Goal: Task Accomplishment & Management: Complete application form

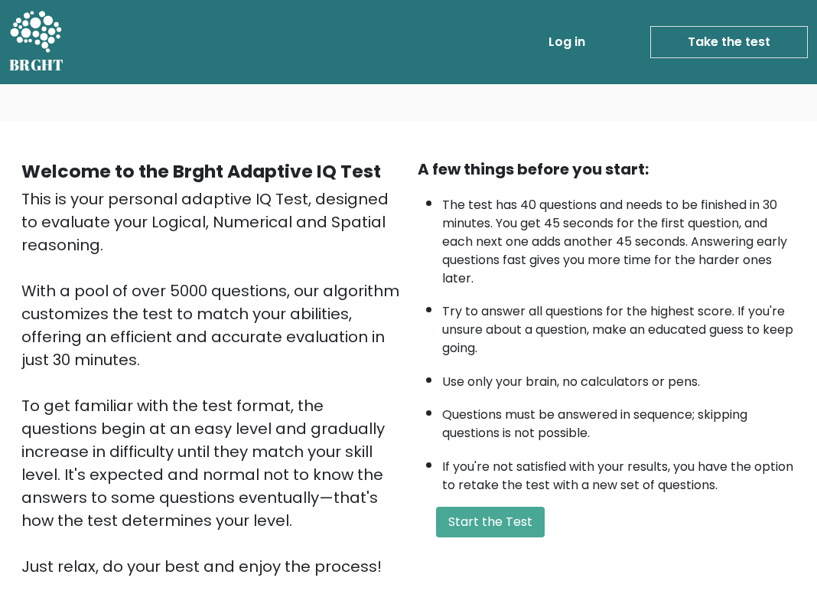
click at [487, 516] on button "Start the Test" at bounding box center [490, 522] width 109 height 31
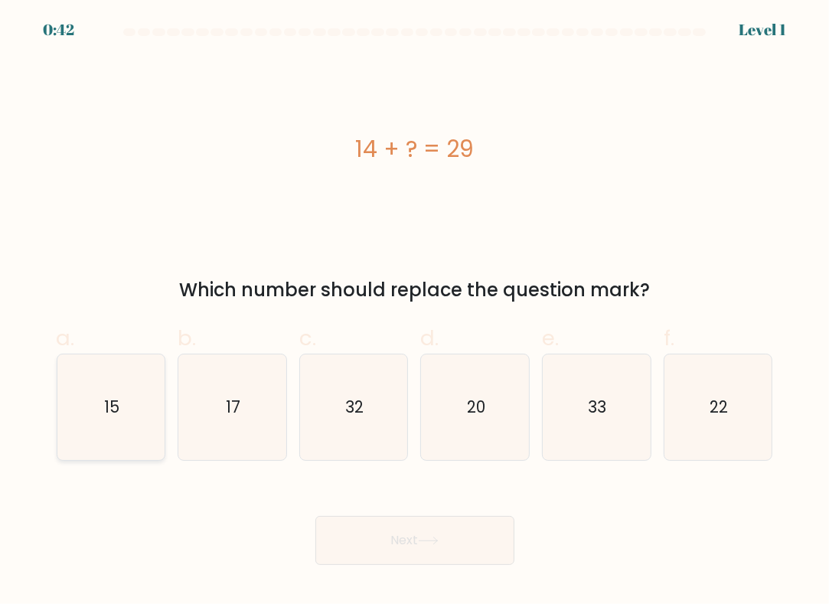
click at [150, 433] on icon "15" at bounding box center [111, 407] width 106 height 106
click at [415, 312] on input "a. 15" at bounding box center [415, 307] width 1 height 10
radio input "true"
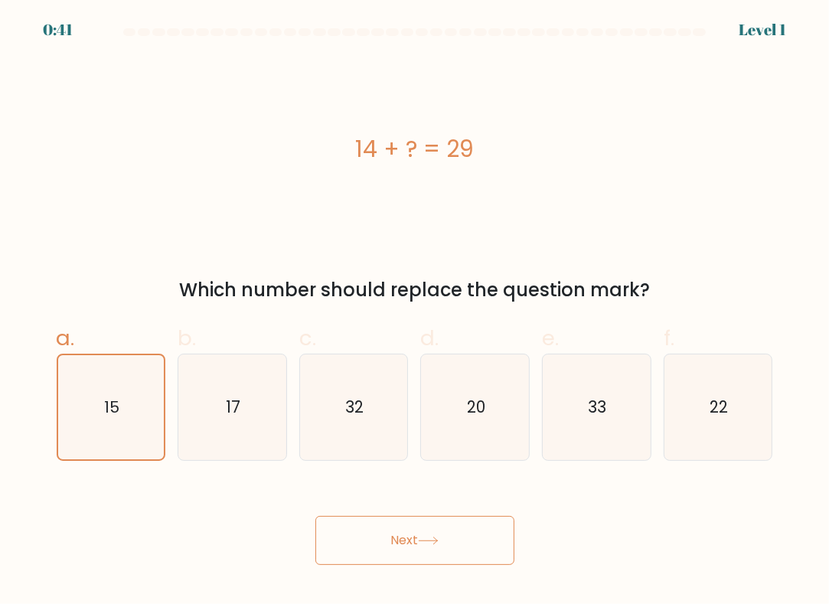
click at [426, 549] on button "Next" at bounding box center [414, 540] width 199 height 49
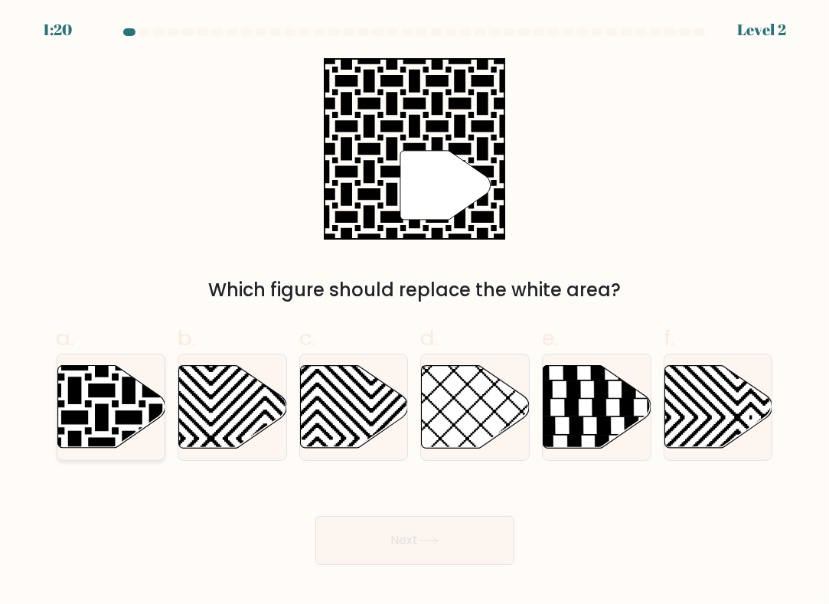
click at [81, 394] on icon at bounding box center [74, 363] width 217 height 217
click at [415, 312] on input "a." at bounding box center [415, 307] width 1 height 10
radio input "true"
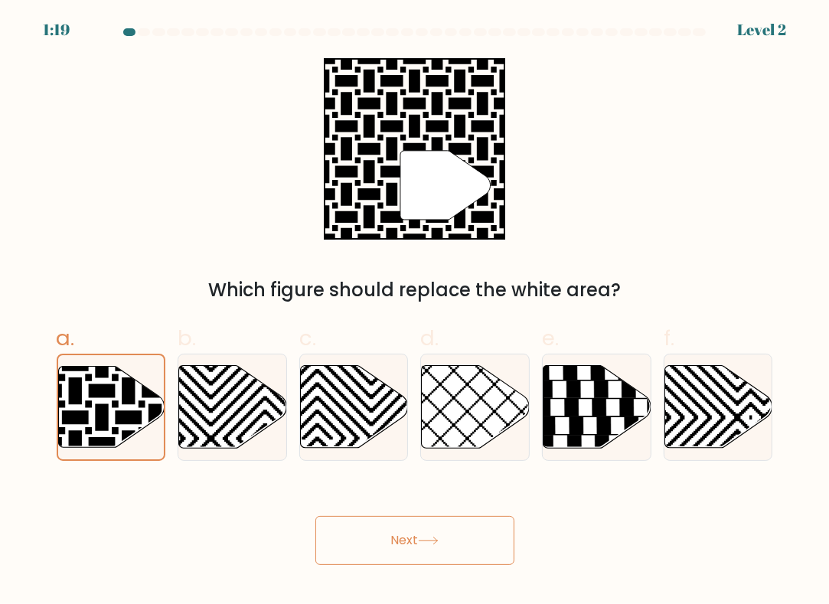
click at [403, 539] on button "Next" at bounding box center [414, 540] width 199 height 49
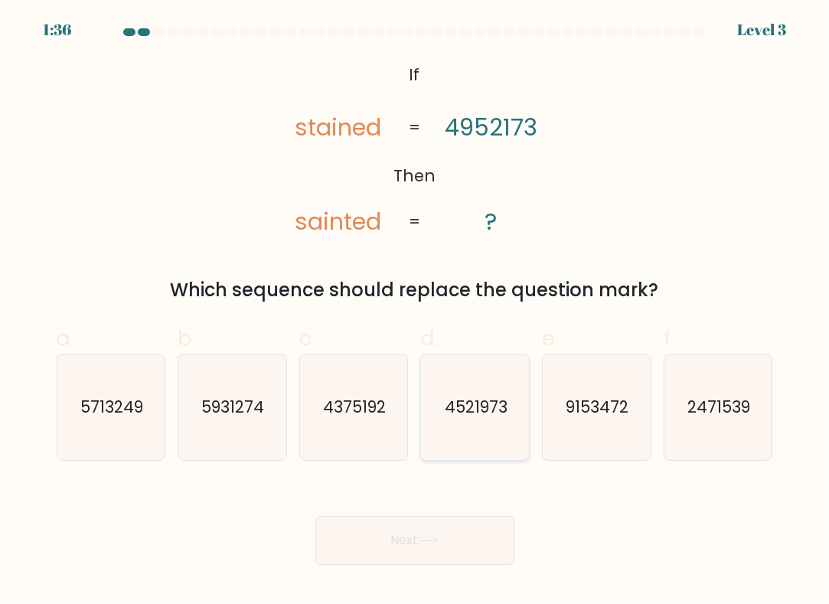
click at [465, 398] on text "4521973" at bounding box center [476, 407] width 63 height 22
click at [416, 312] on input "d. 4521973" at bounding box center [415, 307] width 1 height 10
radio input "true"
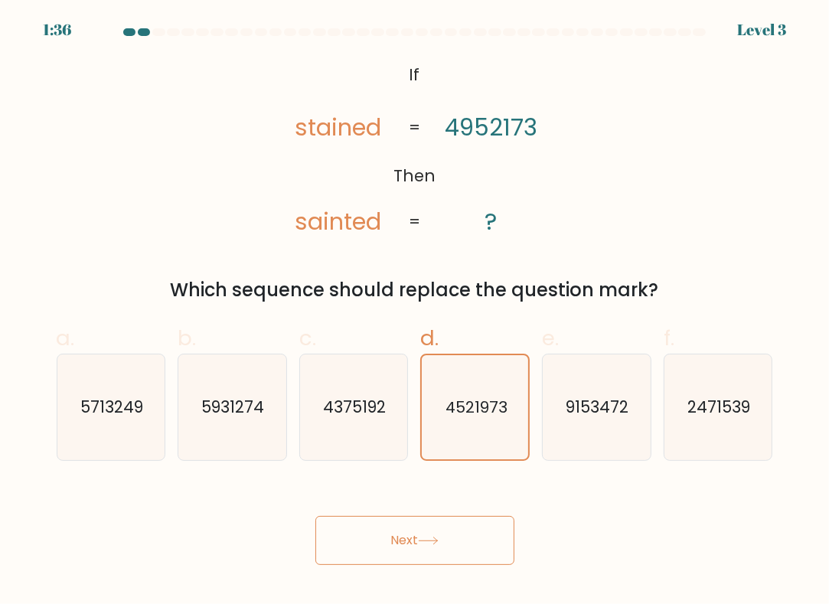
click at [397, 535] on button "Next" at bounding box center [414, 540] width 199 height 49
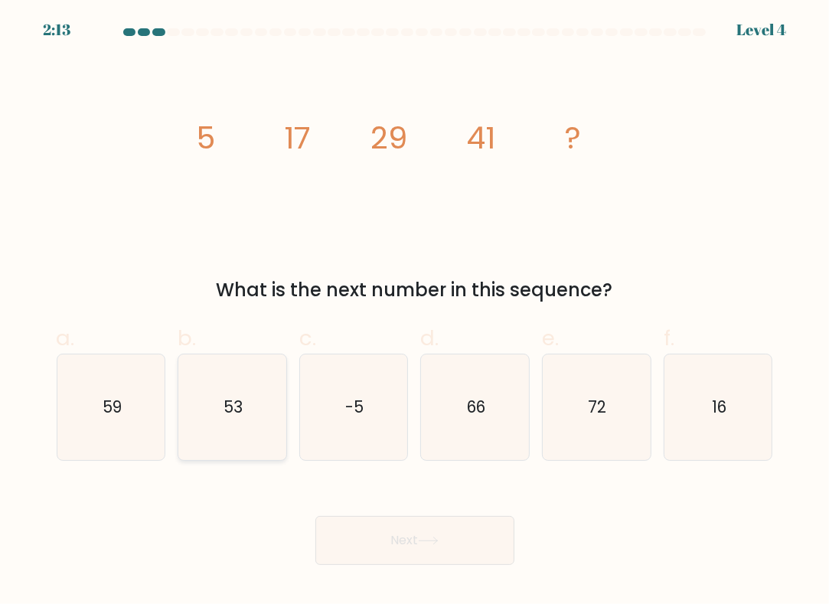
click at [205, 386] on icon "53" at bounding box center [232, 407] width 106 height 106
click at [415, 312] on input "b. 53" at bounding box center [415, 307] width 1 height 10
radio input "true"
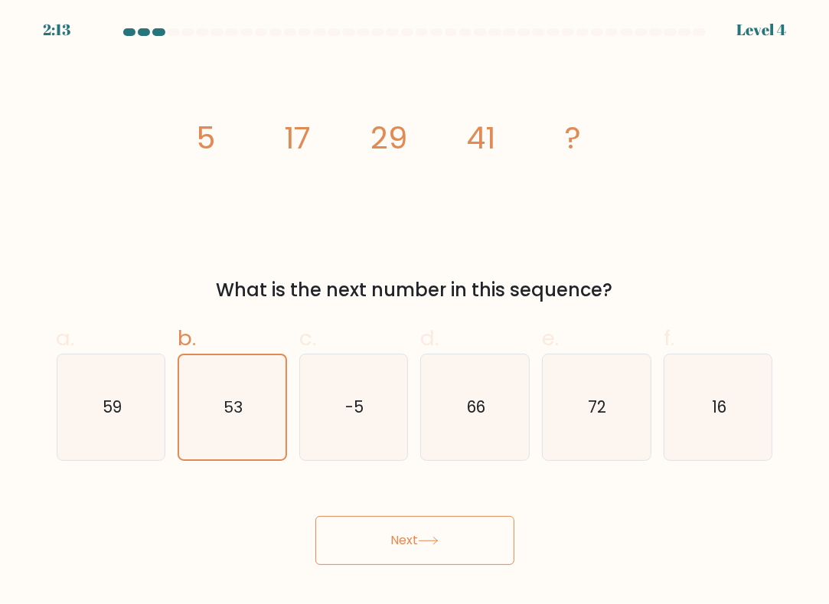
click at [365, 535] on button "Next" at bounding box center [414, 540] width 199 height 49
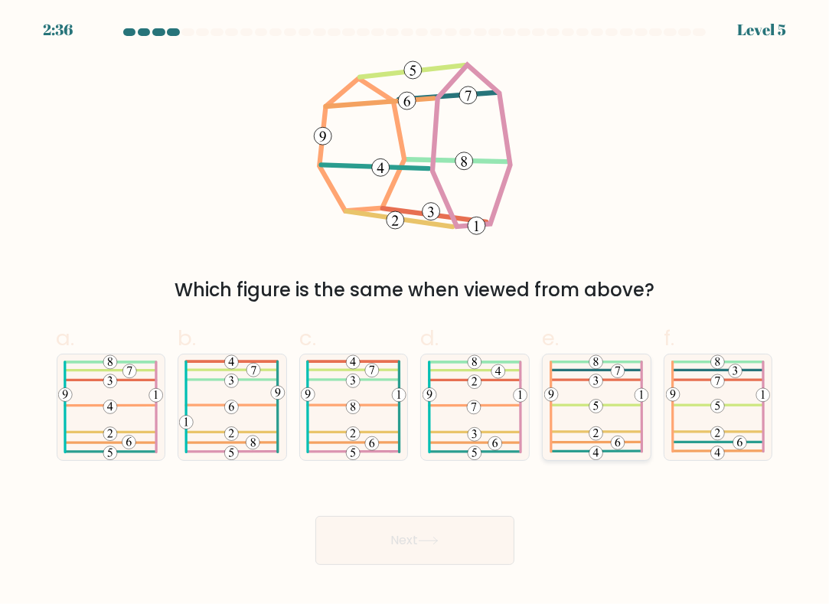
click at [620, 423] on icon at bounding box center [596, 407] width 104 height 106
click at [416, 312] on input "e." at bounding box center [415, 307] width 1 height 10
radio input "true"
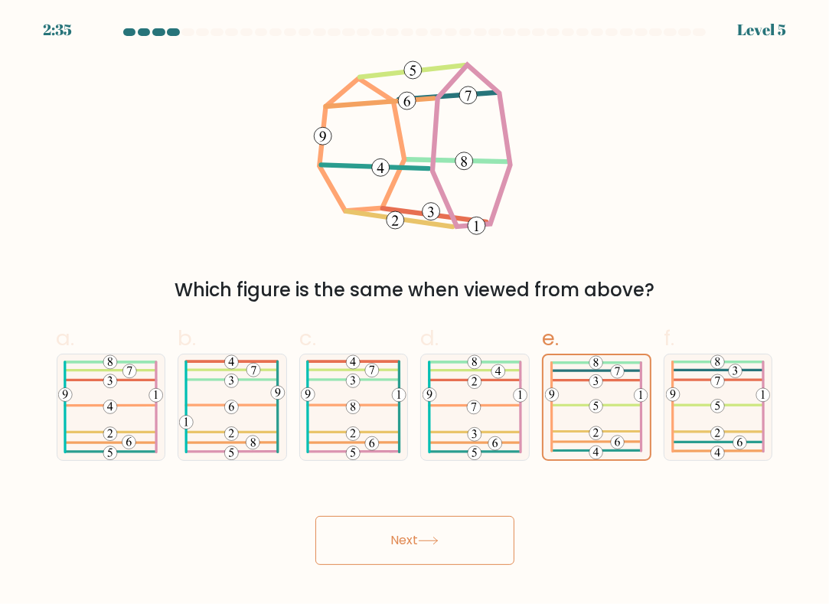
click at [496, 495] on div "Next" at bounding box center [414, 522] width 735 height 86
click at [460, 524] on button "Next" at bounding box center [414, 540] width 199 height 49
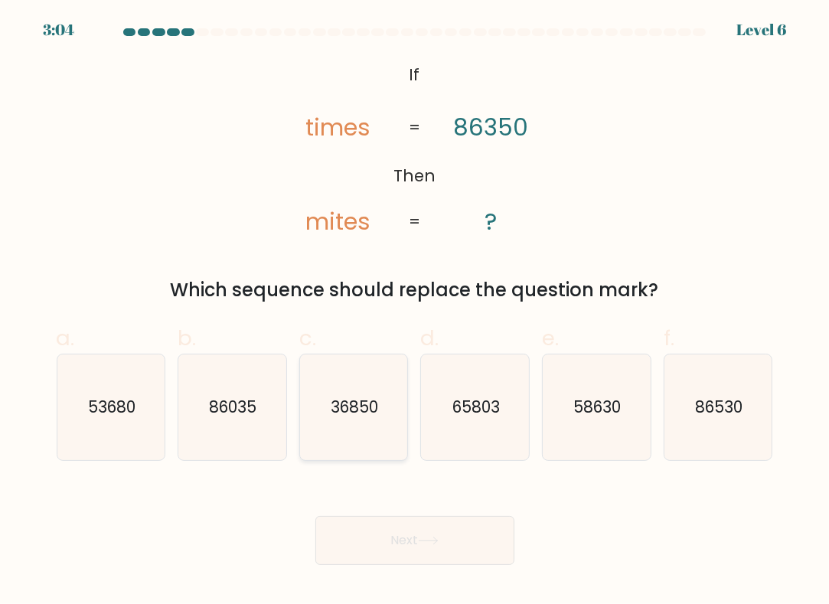
click at [367, 429] on icon "36850" at bounding box center [354, 407] width 106 height 106
click at [415, 312] on input "c. 36850" at bounding box center [415, 307] width 1 height 10
radio input "true"
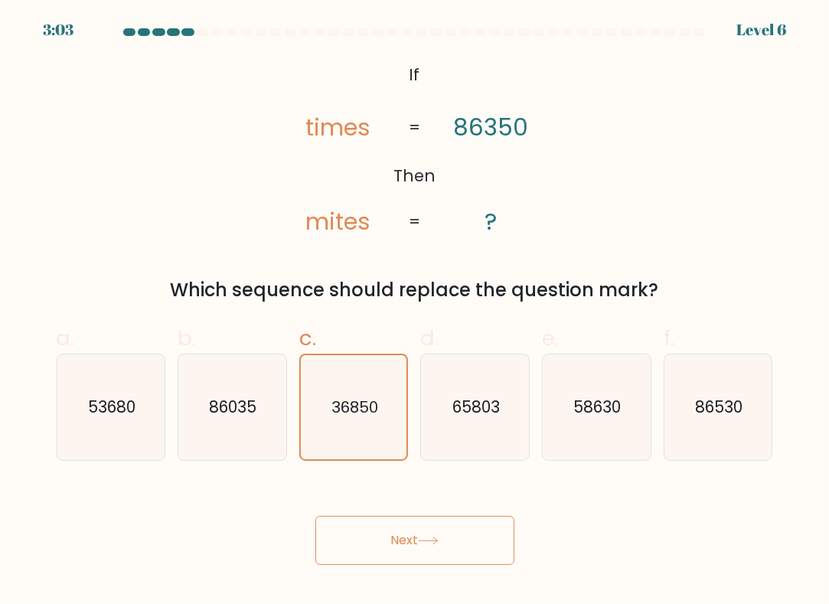
click at [424, 546] on button "Next" at bounding box center [414, 540] width 199 height 49
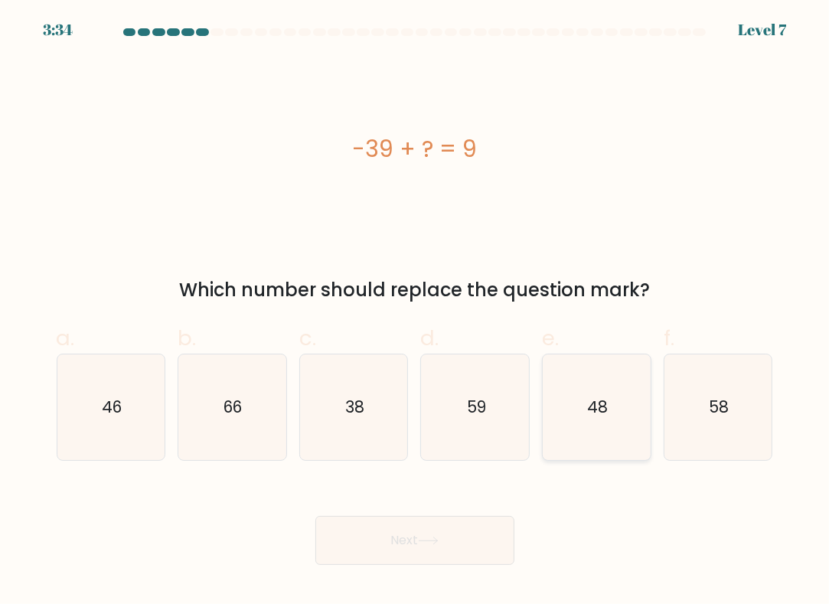
click at [586, 406] on icon "48" at bounding box center [596, 407] width 106 height 106
click at [416, 312] on input "e. 48" at bounding box center [415, 307] width 1 height 10
radio input "true"
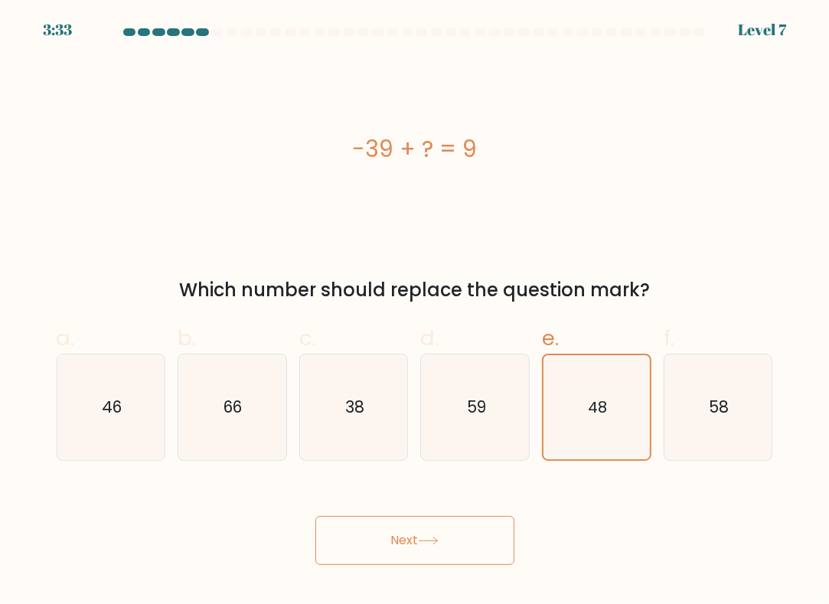
click at [387, 552] on button "Next" at bounding box center [414, 540] width 199 height 49
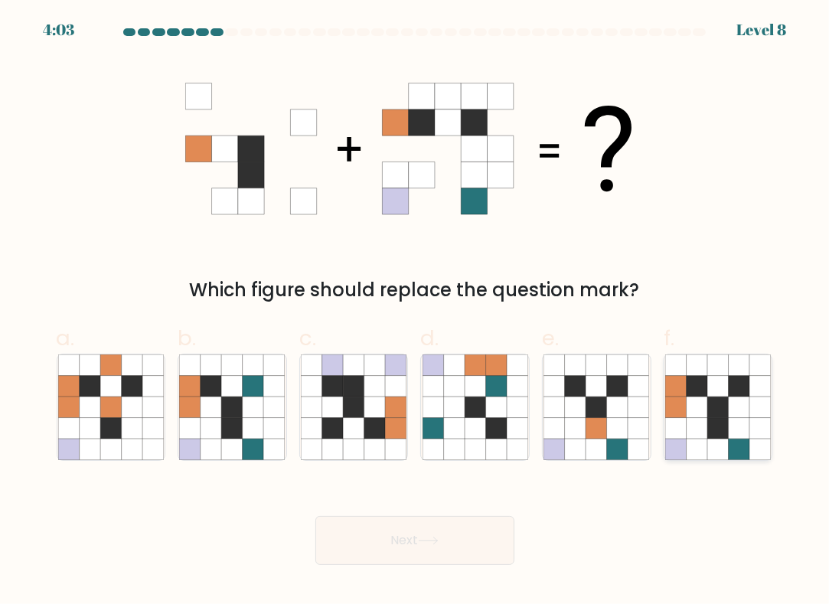
click at [709, 374] on icon at bounding box center [717, 364] width 21 height 21
click at [416, 312] on input "f." at bounding box center [415, 307] width 1 height 10
radio input "true"
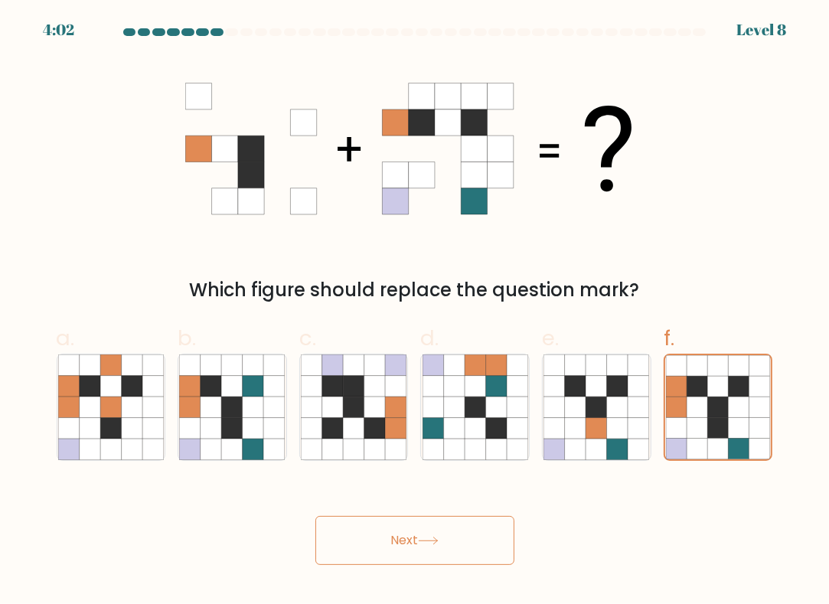
click at [421, 530] on button "Next" at bounding box center [414, 540] width 199 height 49
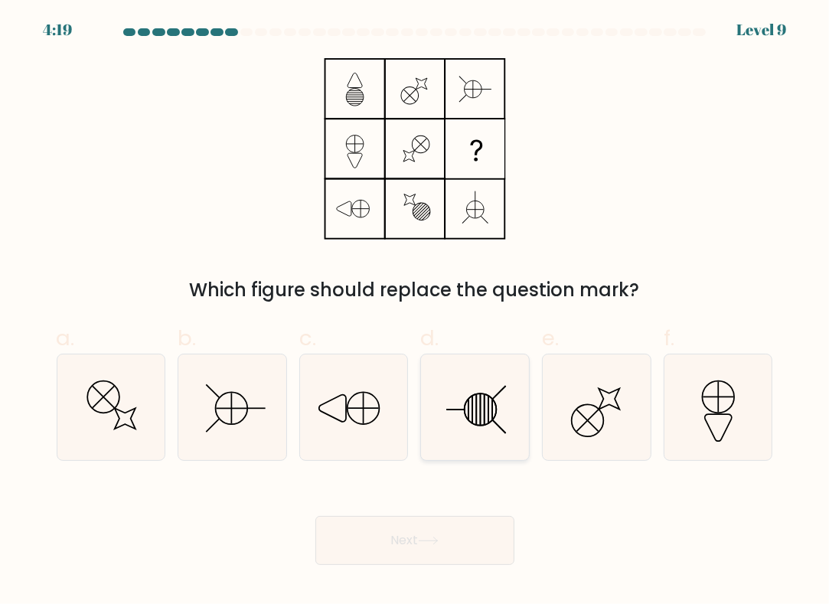
click at [474, 412] on icon at bounding box center [475, 407] width 106 height 106
click at [416, 312] on input "d." at bounding box center [415, 307] width 1 height 10
radio input "true"
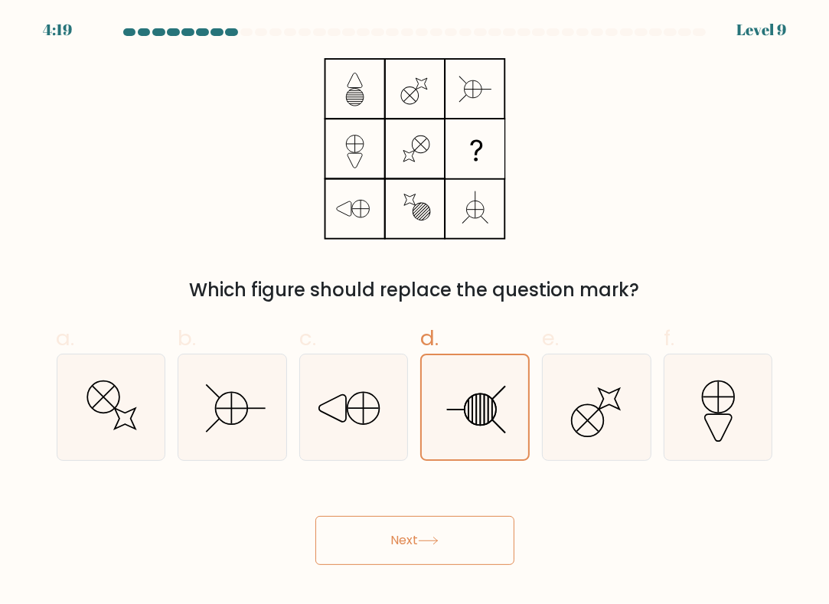
click at [426, 518] on button "Next" at bounding box center [414, 540] width 199 height 49
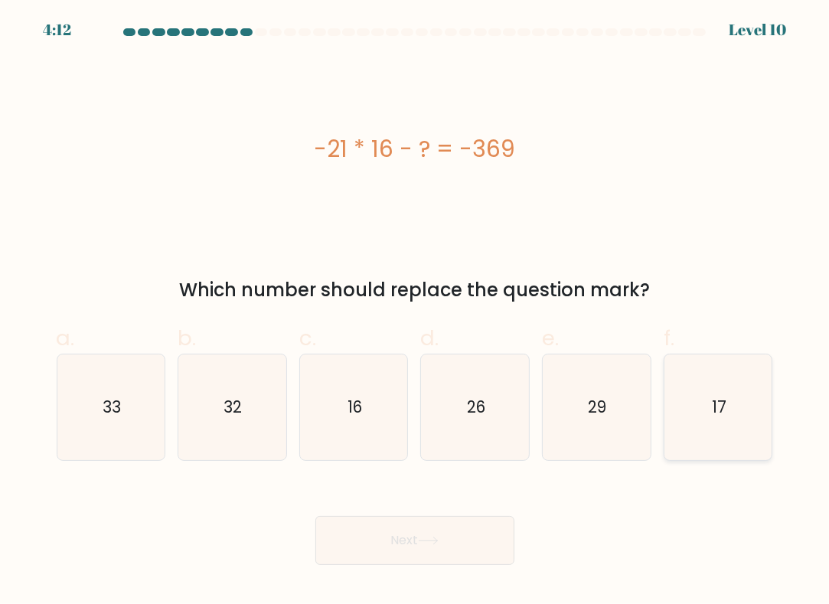
click at [704, 398] on icon "17" at bounding box center [718, 407] width 106 height 106
click at [416, 312] on input "f. 17" at bounding box center [415, 307] width 1 height 10
radio input "true"
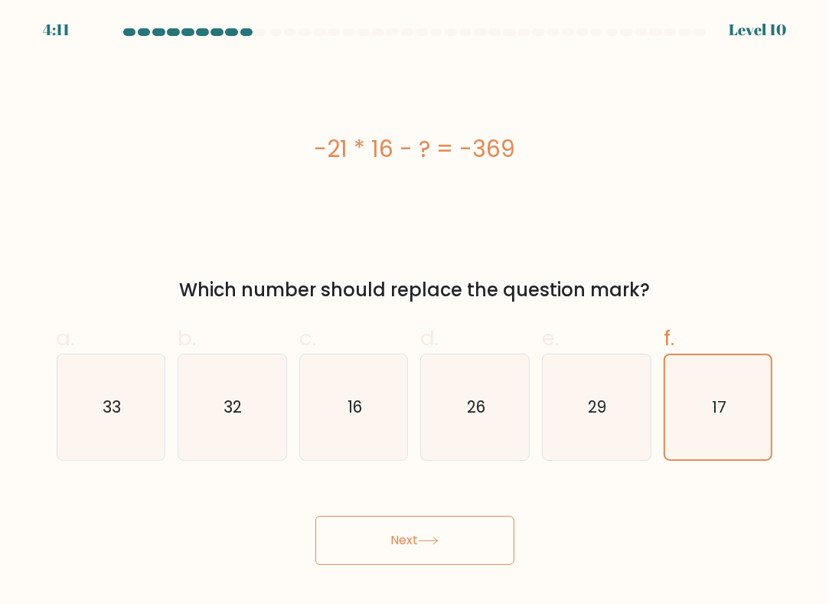
click at [400, 561] on button "Next" at bounding box center [414, 540] width 199 height 49
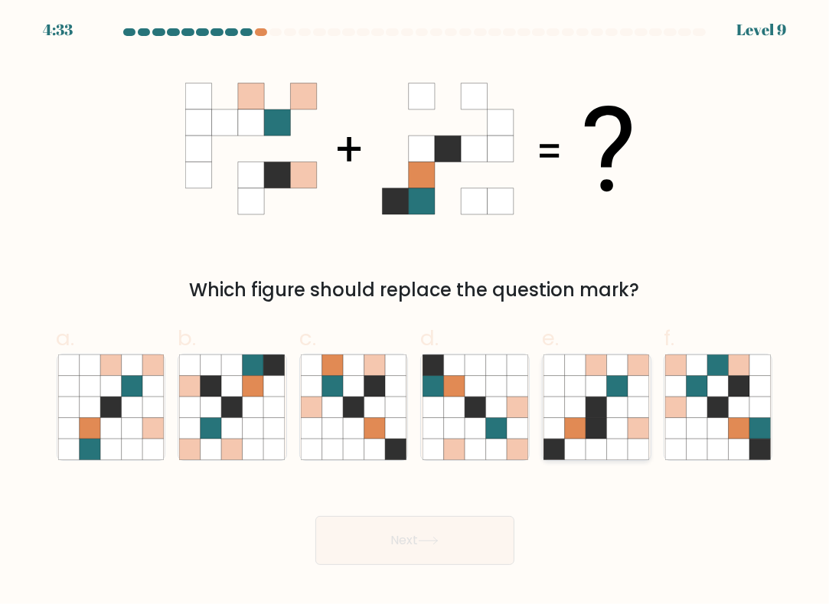
click at [601, 429] on icon at bounding box center [596, 428] width 21 height 21
click at [416, 312] on input "e." at bounding box center [415, 307] width 1 height 10
radio input "true"
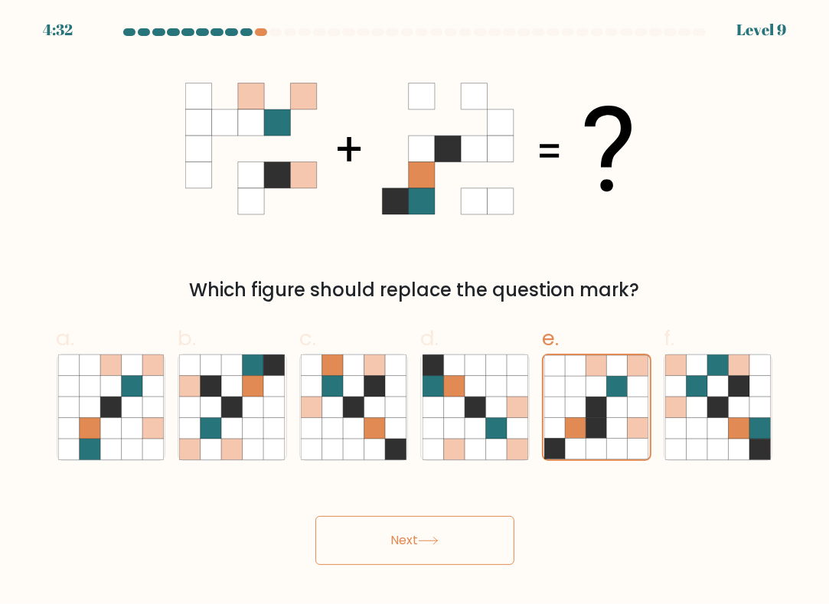
click at [441, 521] on button "Next" at bounding box center [414, 540] width 199 height 49
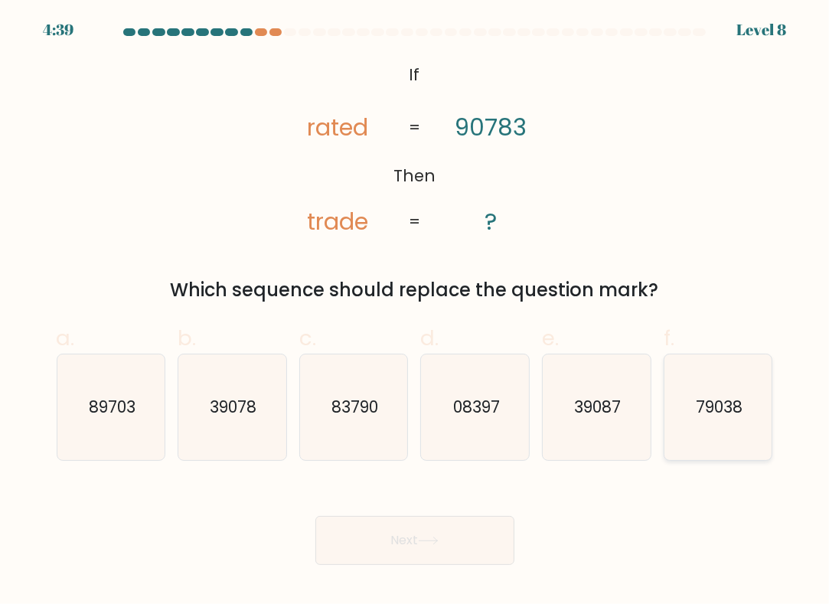
click at [720, 422] on icon "79038" at bounding box center [718, 407] width 106 height 106
click at [416, 312] on input "f. 79038" at bounding box center [415, 307] width 1 height 10
radio input "true"
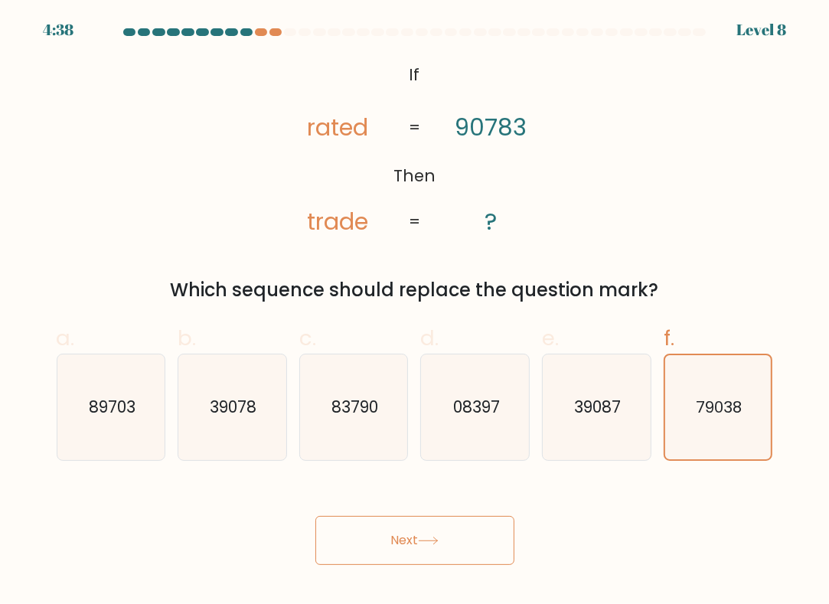
click at [396, 553] on button "Next" at bounding box center [414, 540] width 199 height 49
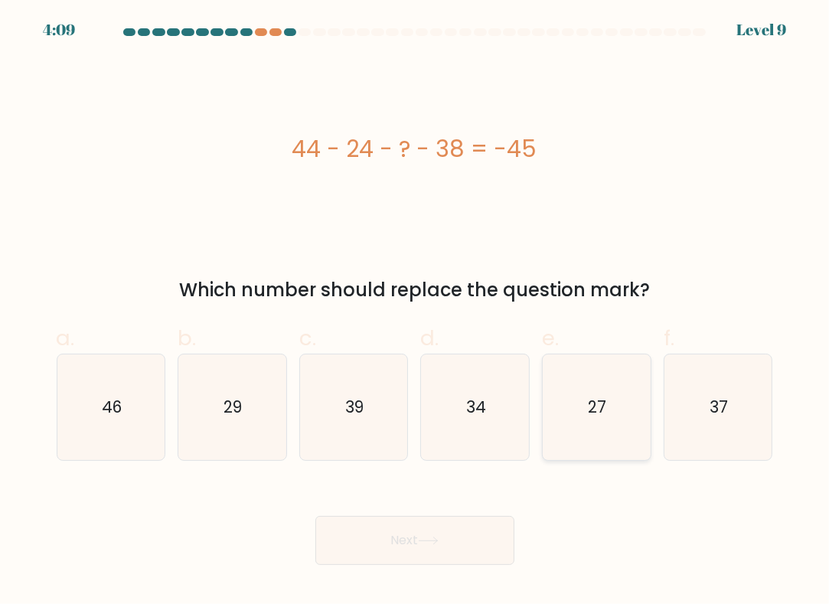
click at [583, 396] on icon "27" at bounding box center [596, 407] width 106 height 106
click at [416, 312] on input "e. 27" at bounding box center [415, 307] width 1 height 10
radio input "true"
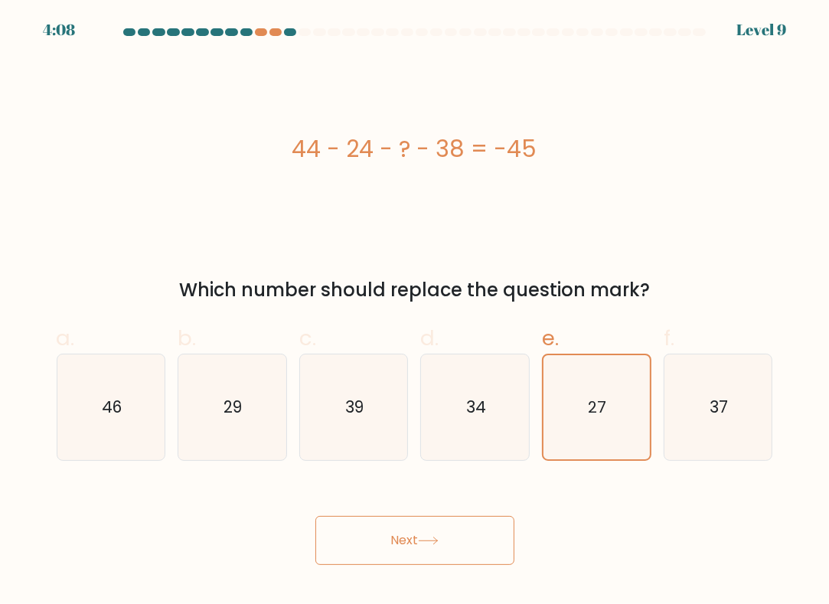
click at [433, 523] on button "Next" at bounding box center [414, 540] width 199 height 49
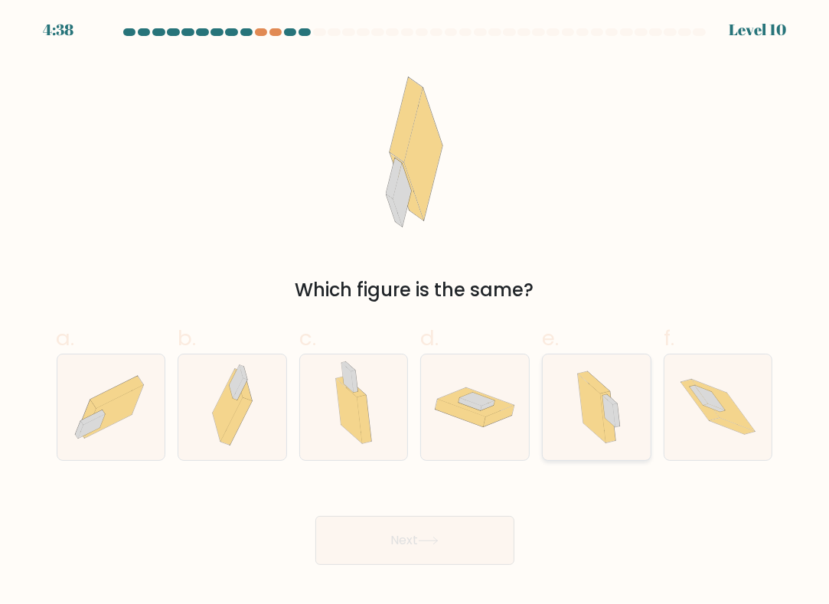
click at [585, 407] on icon at bounding box center [592, 408] width 28 height 68
click at [416, 312] on input "e." at bounding box center [415, 307] width 1 height 10
radio input "true"
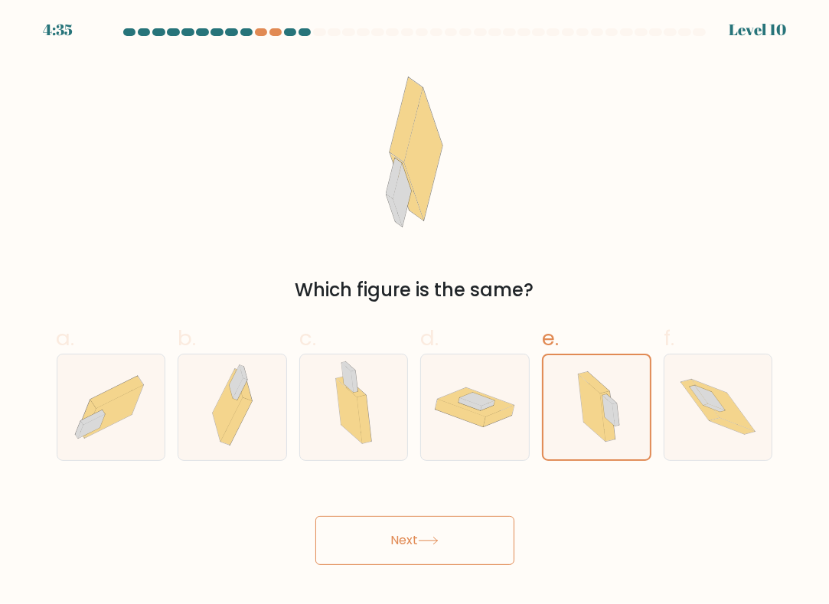
click at [452, 536] on button "Next" at bounding box center [414, 540] width 199 height 49
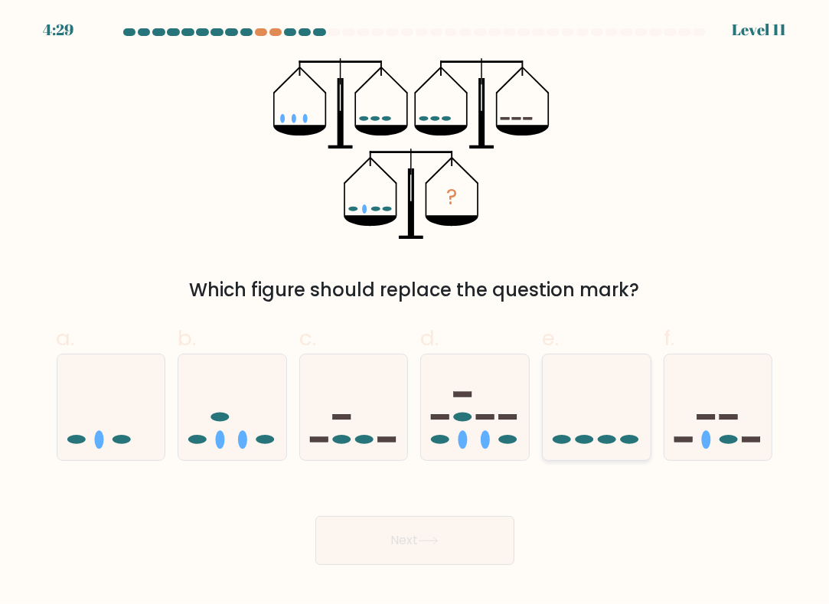
click at [618, 421] on icon at bounding box center [597, 408] width 108 height 90
click at [416, 312] on input "e." at bounding box center [415, 307] width 1 height 10
radio input "true"
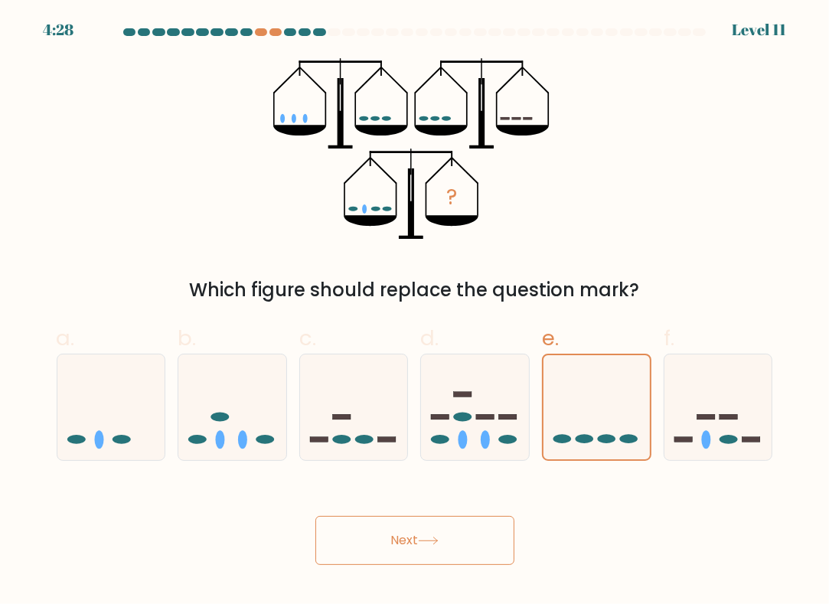
click at [420, 521] on button "Next" at bounding box center [414, 540] width 199 height 49
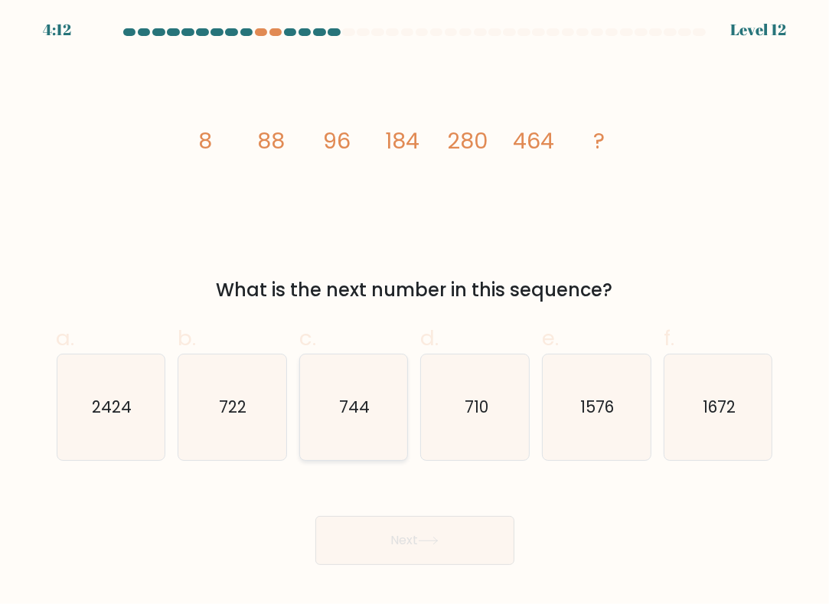
click at [346, 408] on text "744" at bounding box center [355, 407] width 31 height 22
click at [415, 312] on input "c. 744" at bounding box center [415, 307] width 1 height 10
radio input "true"
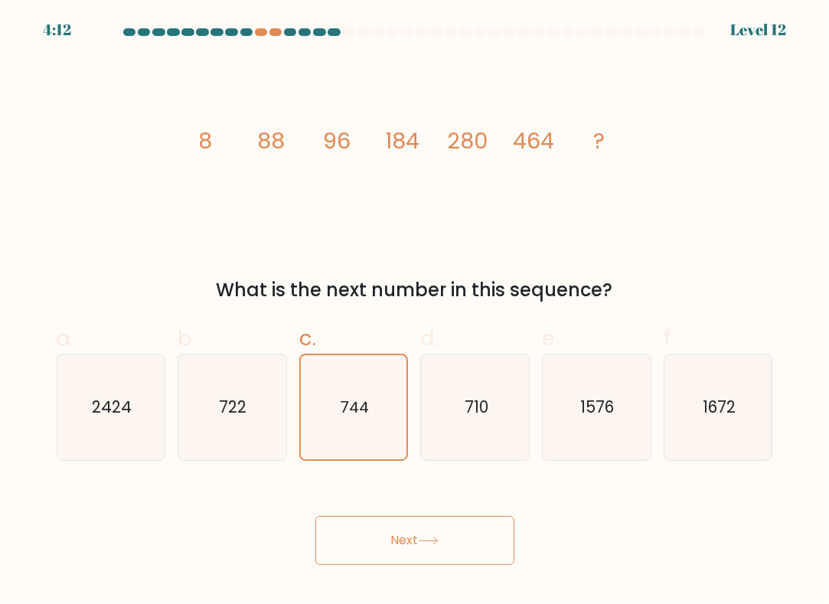
click at [393, 536] on button "Next" at bounding box center [414, 540] width 199 height 49
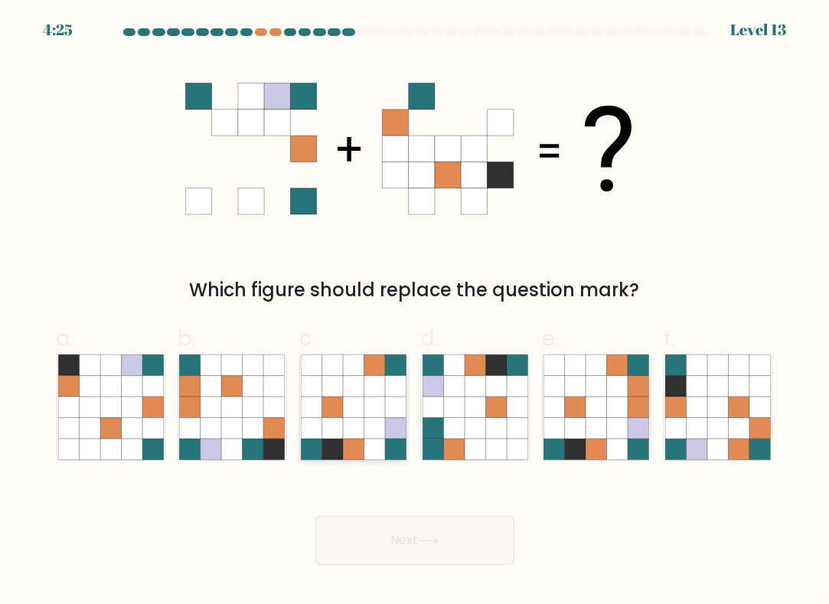
click at [358, 448] on icon at bounding box center [353, 448] width 21 height 21
click at [415, 312] on input "c." at bounding box center [415, 307] width 1 height 10
radio input "true"
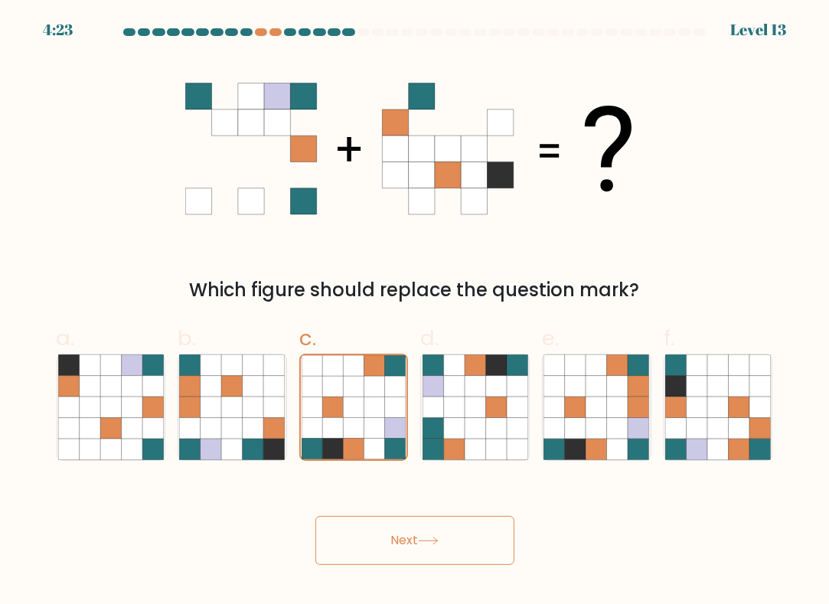
click at [373, 545] on button "Next" at bounding box center [414, 540] width 199 height 49
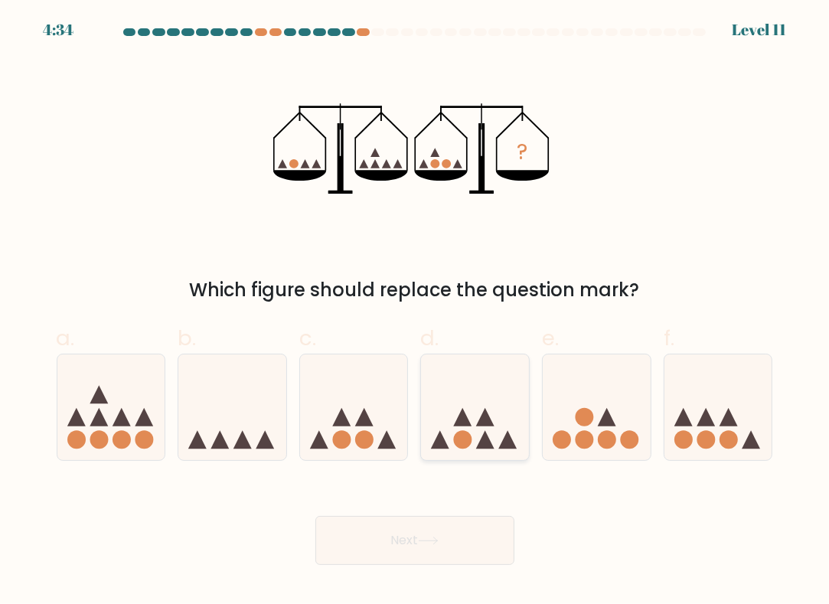
click at [474, 429] on icon at bounding box center [475, 408] width 108 height 90
click at [416, 312] on input "d." at bounding box center [415, 307] width 1 height 10
radio input "true"
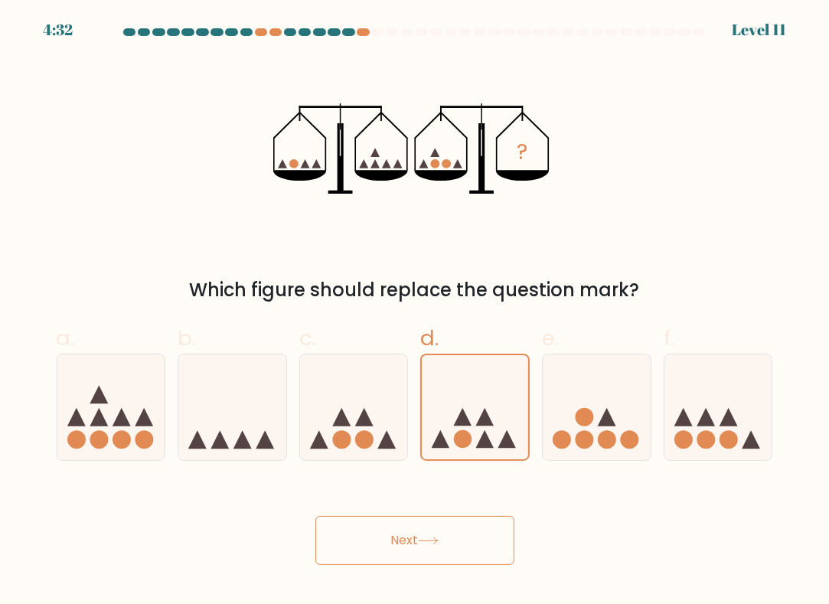
click at [419, 553] on button "Next" at bounding box center [414, 540] width 199 height 49
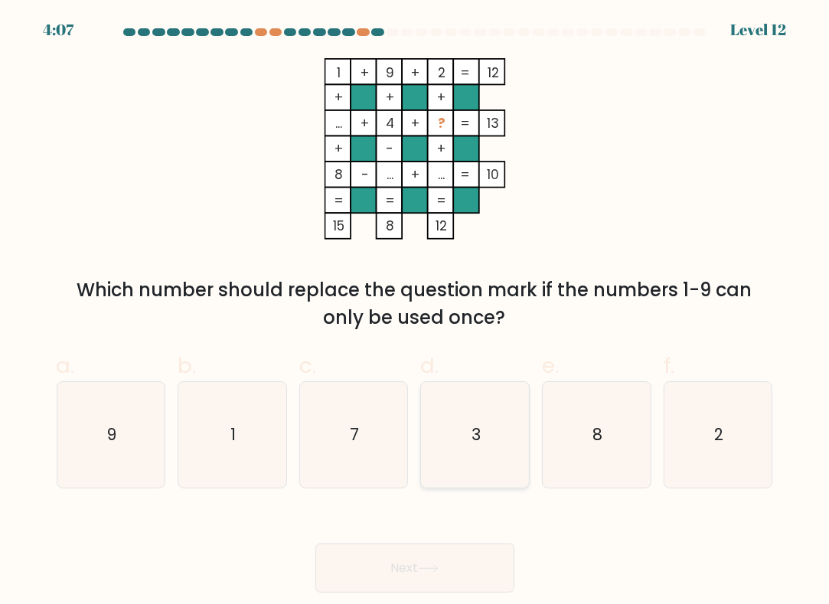
click at [507, 452] on icon "3" at bounding box center [475, 435] width 106 height 106
click at [416, 312] on input "d. 3" at bounding box center [415, 307] width 1 height 10
radio input "true"
click at [421, 561] on button "Next" at bounding box center [414, 567] width 199 height 49
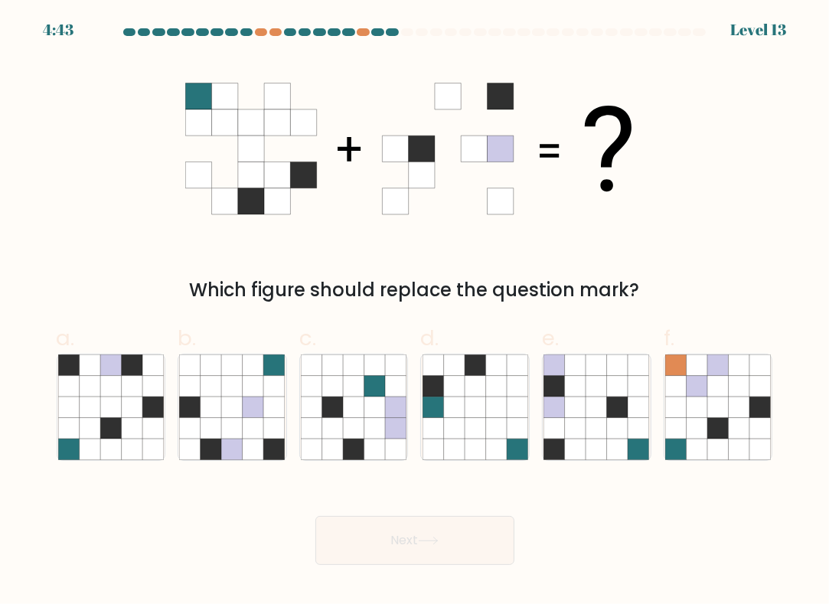
click at [764, 226] on div "Which figure should replace the question mark?" at bounding box center [414, 181] width 735 height 246
click at [93, 434] on icon at bounding box center [90, 428] width 21 height 21
click at [415, 312] on input "a." at bounding box center [415, 307] width 1 height 10
radio input "true"
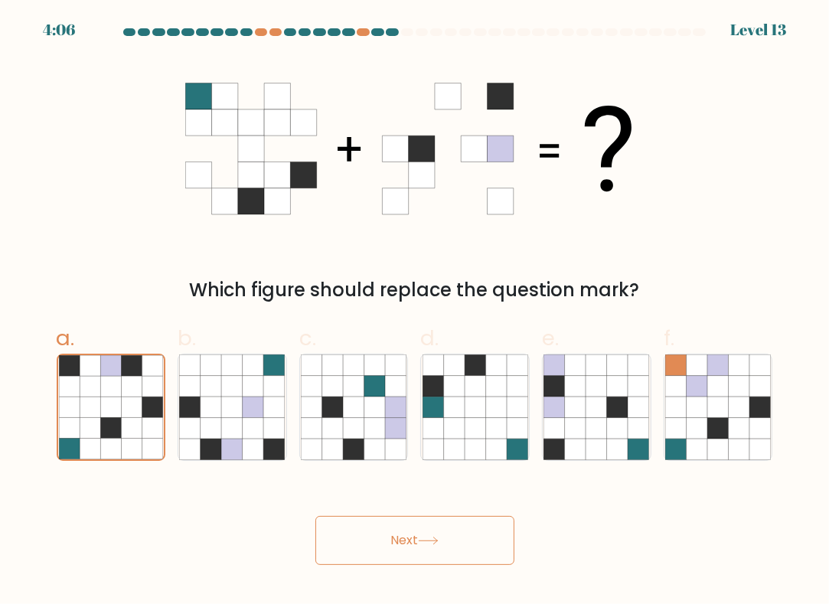
click at [402, 543] on button "Next" at bounding box center [414, 540] width 199 height 49
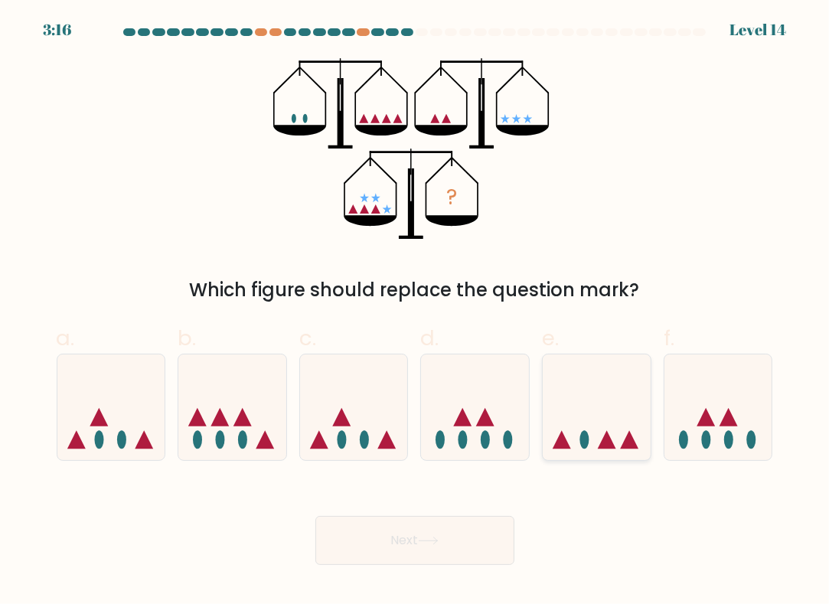
click at [602, 448] on icon at bounding box center [607, 440] width 18 height 18
click at [416, 312] on input "e." at bounding box center [415, 307] width 1 height 10
radio input "true"
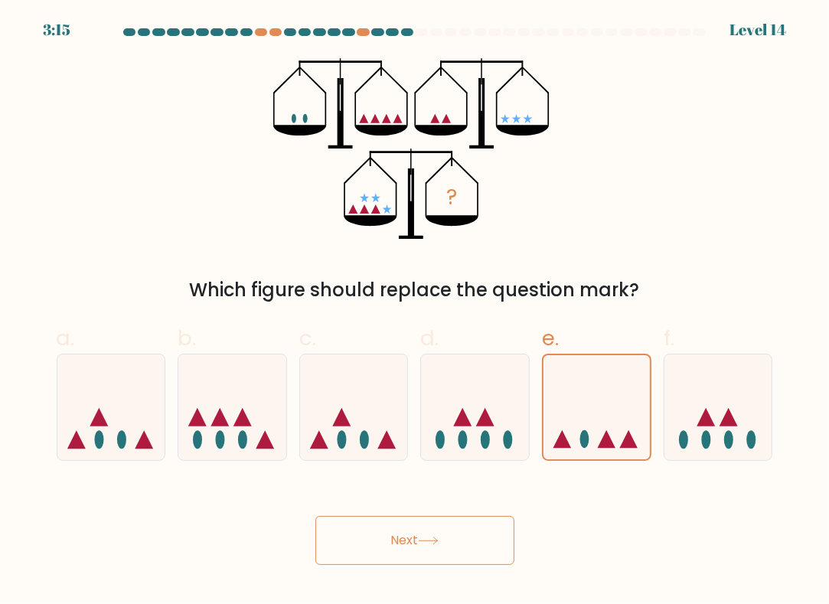
click at [435, 541] on icon at bounding box center [428, 540] width 18 height 7
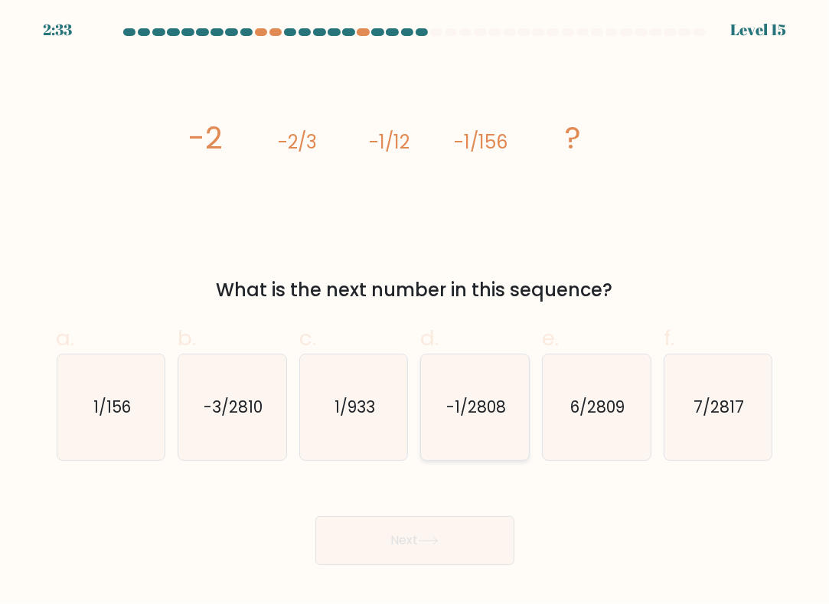
click at [467, 442] on icon "-1/2808" at bounding box center [475, 407] width 106 height 106
click at [416, 312] on input "d. -1/2808" at bounding box center [415, 307] width 1 height 10
radio input "true"
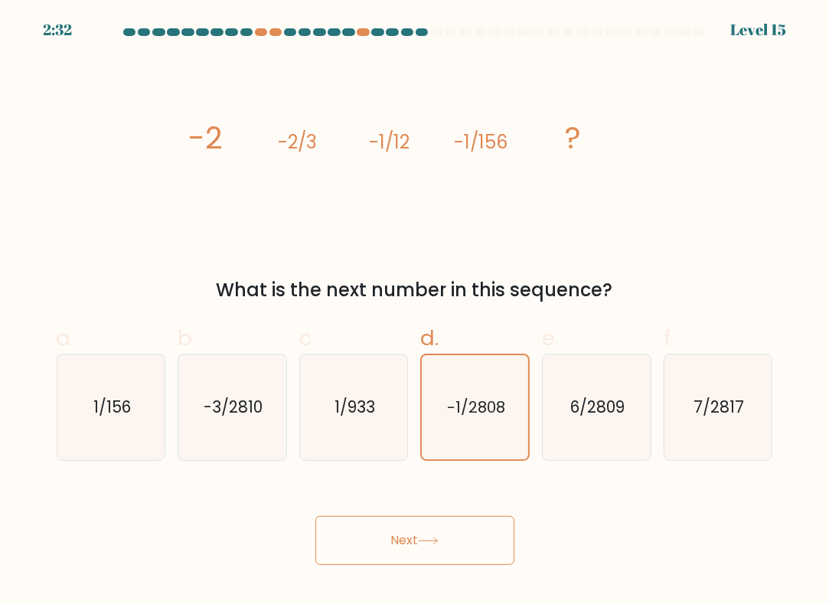
click at [424, 535] on button "Next" at bounding box center [414, 540] width 199 height 49
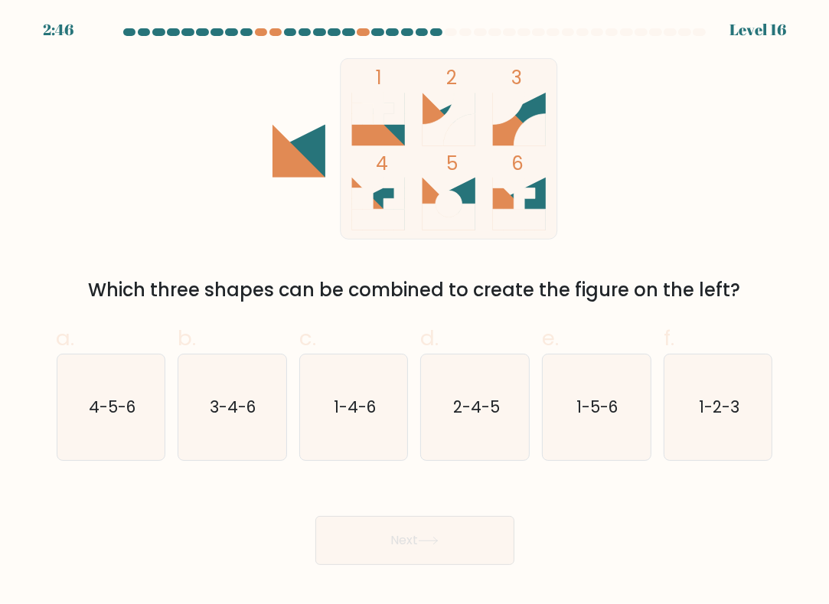
click at [586, 559] on div "Next" at bounding box center [414, 522] width 735 height 86
click at [652, 553] on div "Next" at bounding box center [414, 522] width 735 height 86
click at [691, 569] on body "2:15 Level 16" at bounding box center [414, 302] width 829 height 604
click at [698, 440] on icon "1-2-3" at bounding box center [718, 407] width 106 height 106
click at [416, 312] on input "f. 1-2-3" at bounding box center [415, 307] width 1 height 10
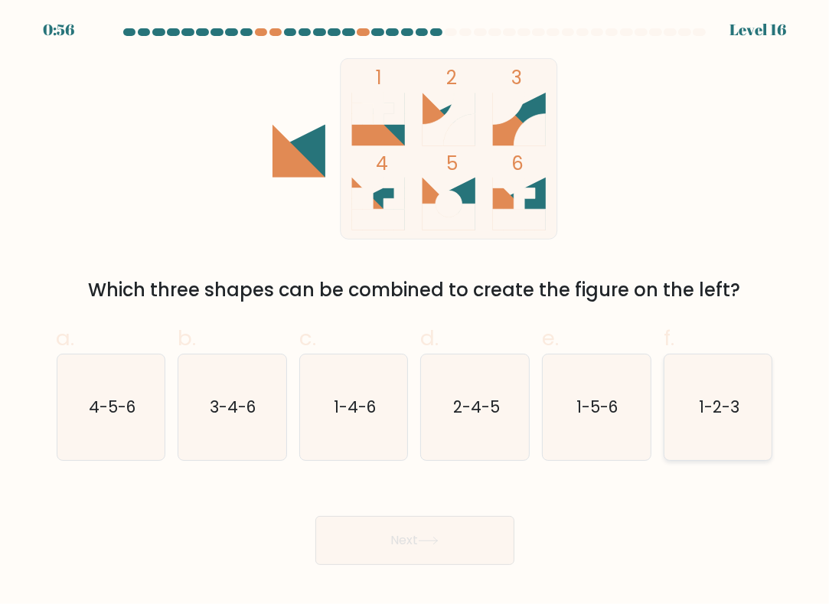
radio input "true"
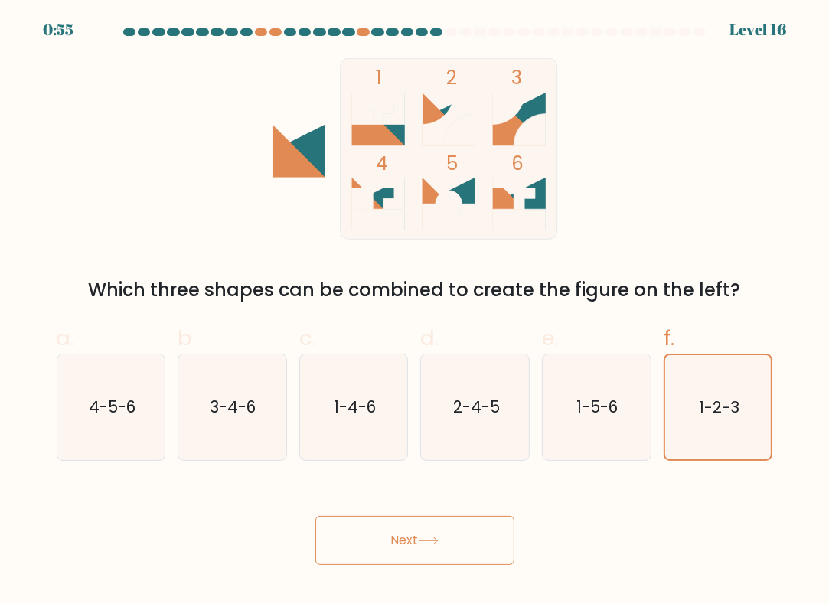
click at [436, 544] on icon at bounding box center [428, 540] width 21 height 8
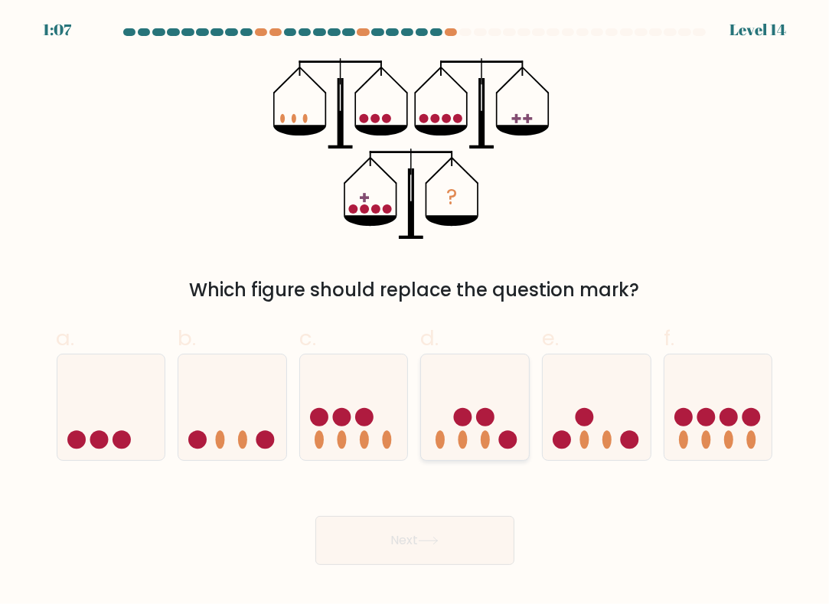
click at [451, 411] on icon at bounding box center [475, 408] width 108 height 90
click at [416, 312] on input "d." at bounding box center [415, 307] width 1 height 10
radio input "true"
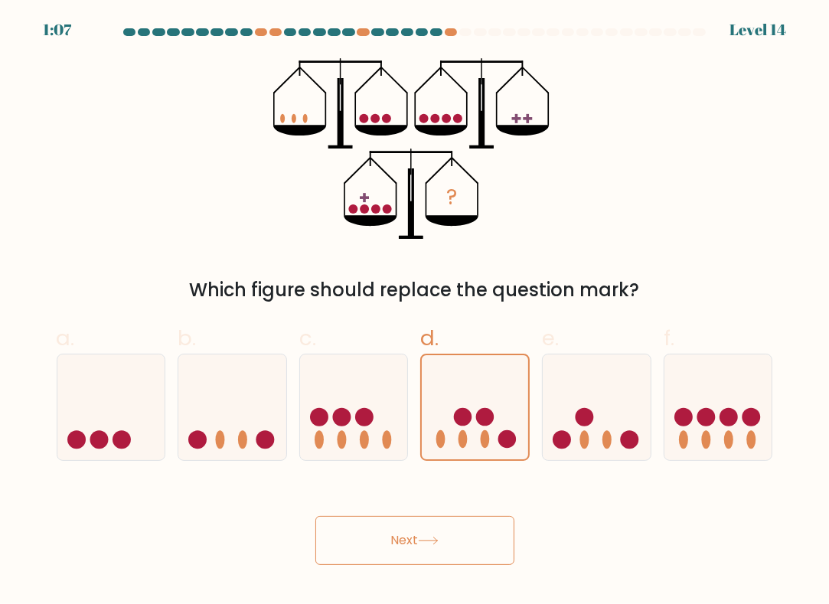
click at [396, 562] on button "Next" at bounding box center [414, 540] width 199 height 49
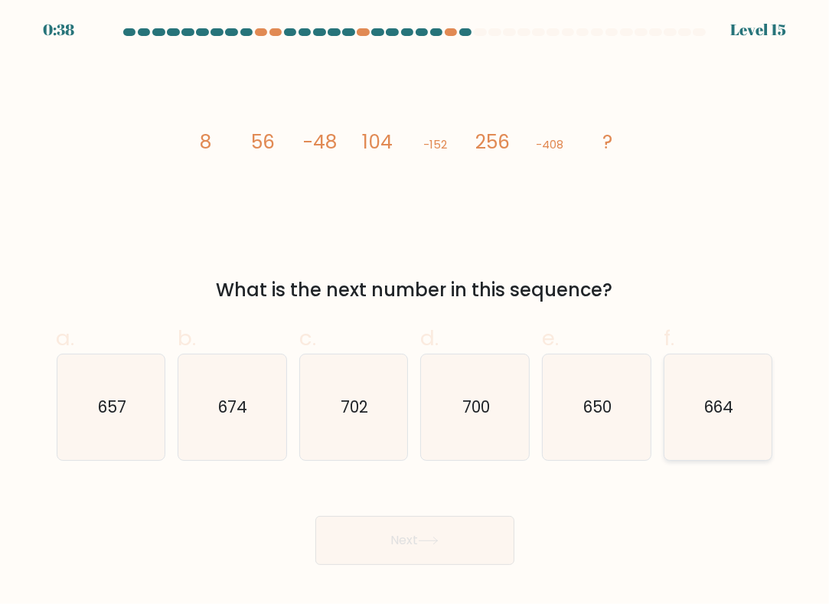
click at [709, 425] on icon "664" at bounding box center [718, 407] width 106 height 106
click at [416, 312] on input "f. 664" at bounding box center [415, 307] width 1 height 10
radio input "true"
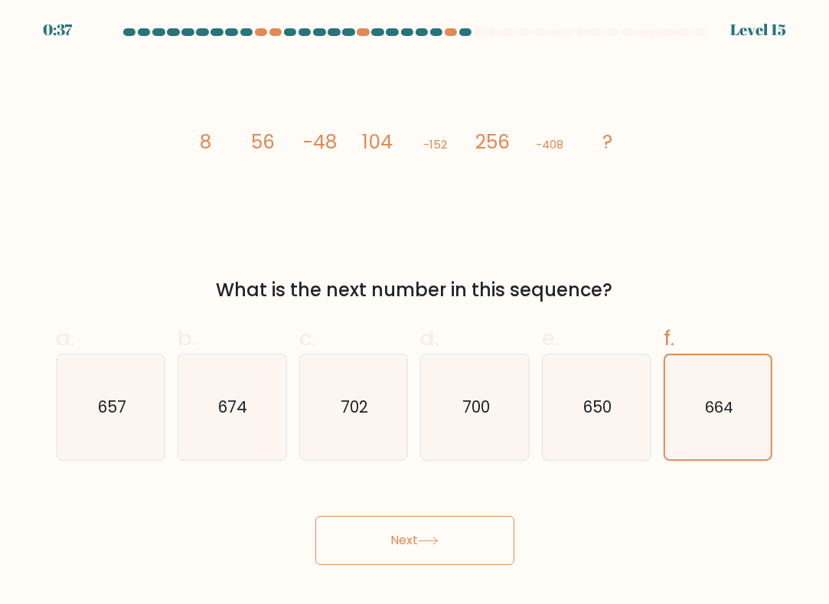
click at [471, 549] on button "Next" at bounding box center [414, 540] width 199 height 49
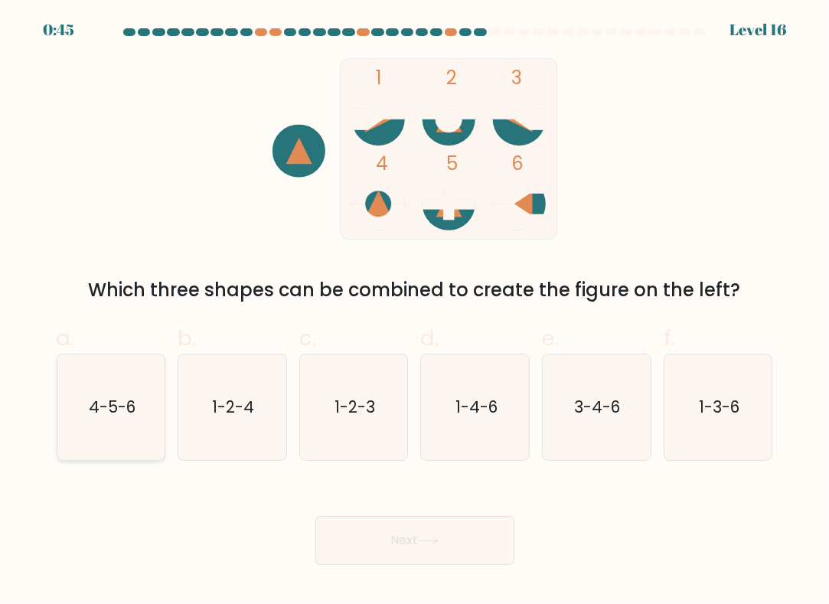
click at [112, 412] on text "4-5-6" at bounding box center [112, 407] width 47 height 22
click at [415, 312] on input "a. 4-5-6" at bounding box center [415, 307] width 1 height 10
radio input "true"
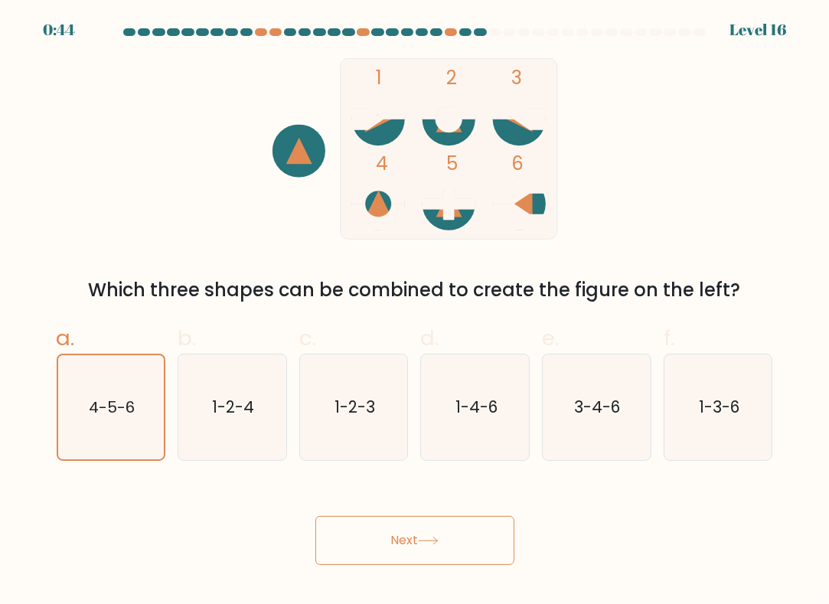
click at [394, 536] on button "Next" at bounding box center [414, 540] width 199 height 49
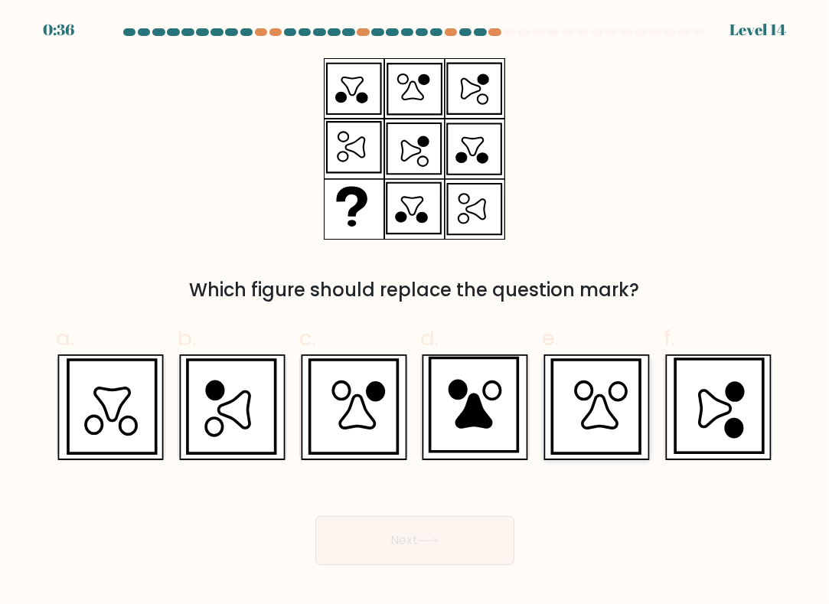
click at [587, 410] on icon at bounding box center [596, 406] width 88 height 93
click at [416, 312] on input "e." at bounding box center [415, 307] width 1 height 10
radio input "true"
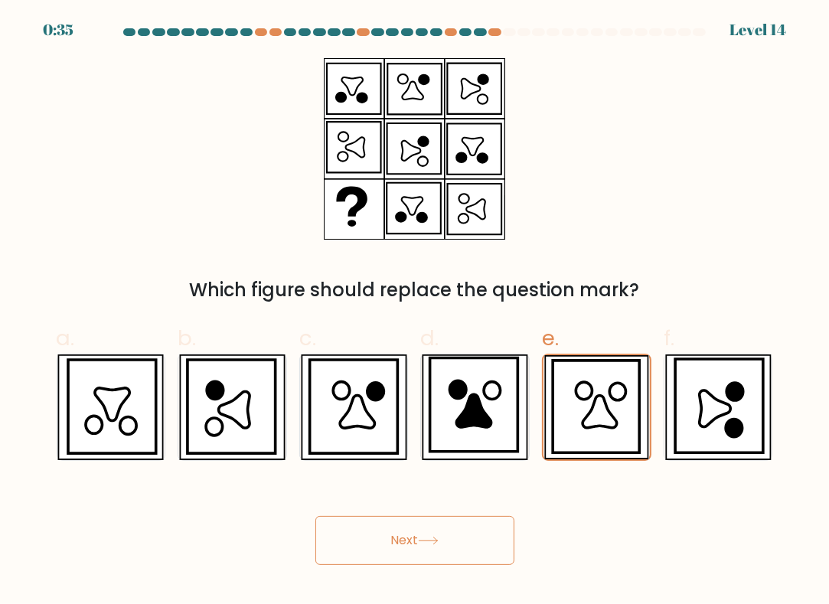
click at [393, 546] on button "Next" at bounding box center [414, 540] width 199 height 49
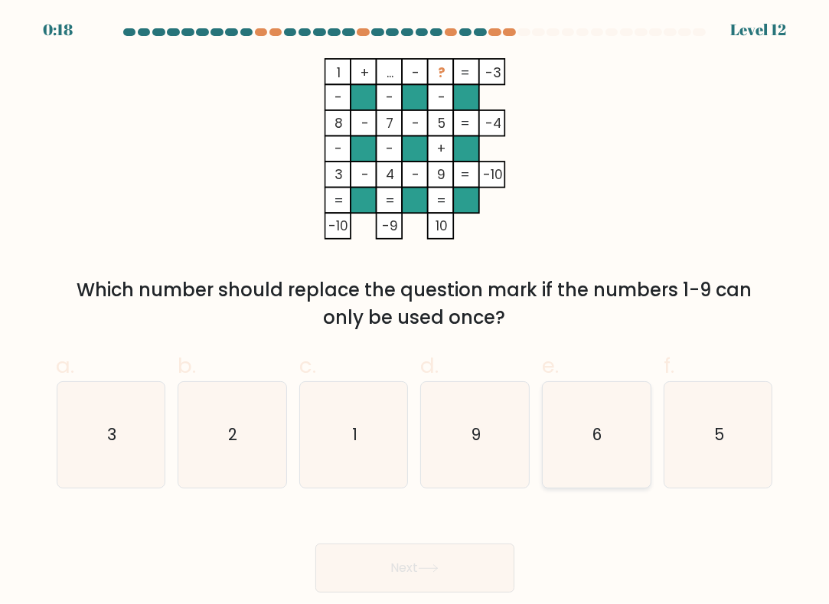
click at [582, 420] on icon "6" at bounding box center [596, 435] width 106 height 106
click at [416, 312] on input "e. 6" at bounding box center [415, 307] width 1 height 10
radio input "true"
click at [415, 550] on button "Next" at bounding box center [414, 567] width 199 height 49
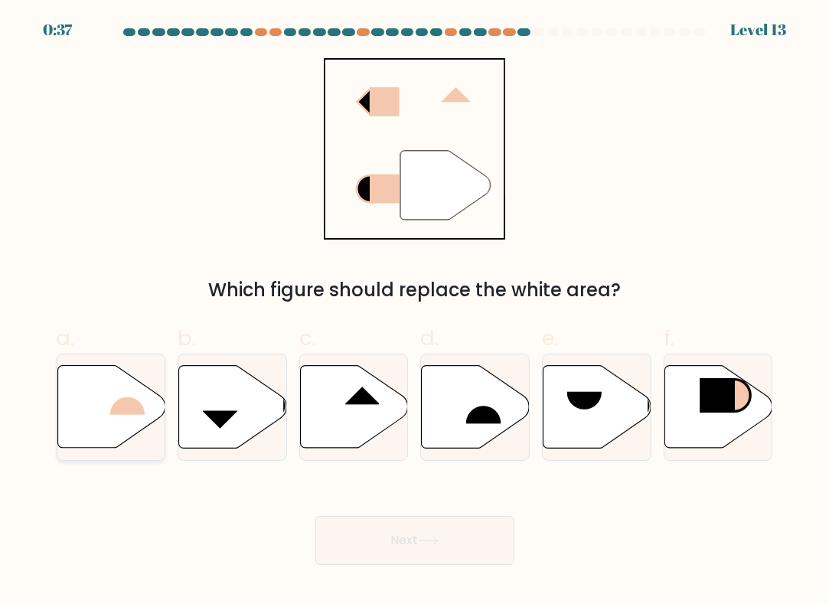
click at [102, 395] on icon at bounding box center [111, 407] width 108 height 83
click at [415, 312] on input "a." at bounding box center [415, 307] width 1 height 10
radio input "true"
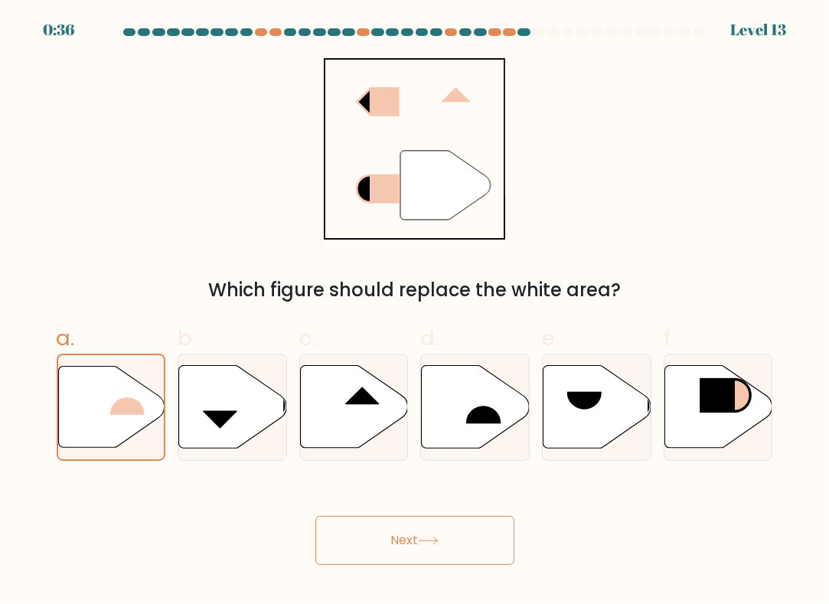
click at [381, 538] on button "Next" at bounding box center [414, 540] width 199 height 49
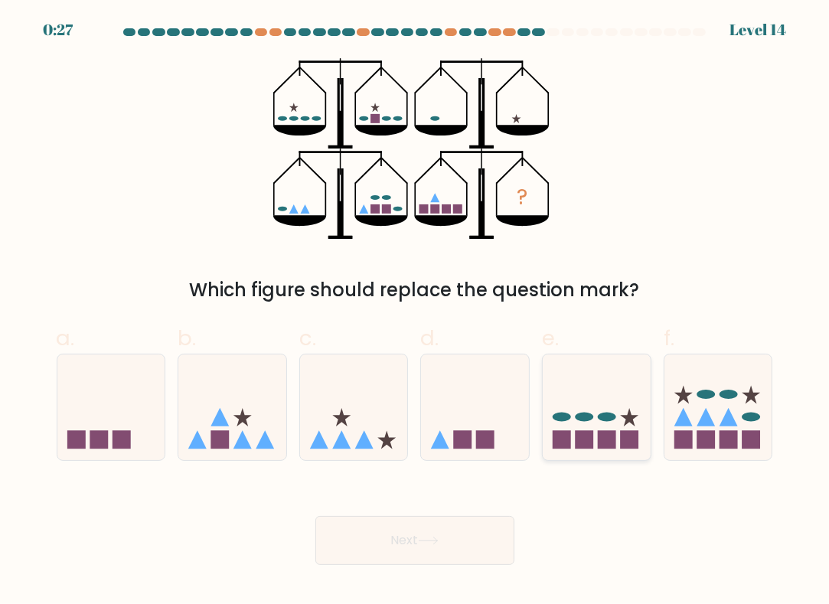
click at [581, 425] on icon at bounding box center [597, 408] width 108 height 90
click at [416, 312] on input "e." at bounding box center [415, 307] width 1 height 10
radio input "true"
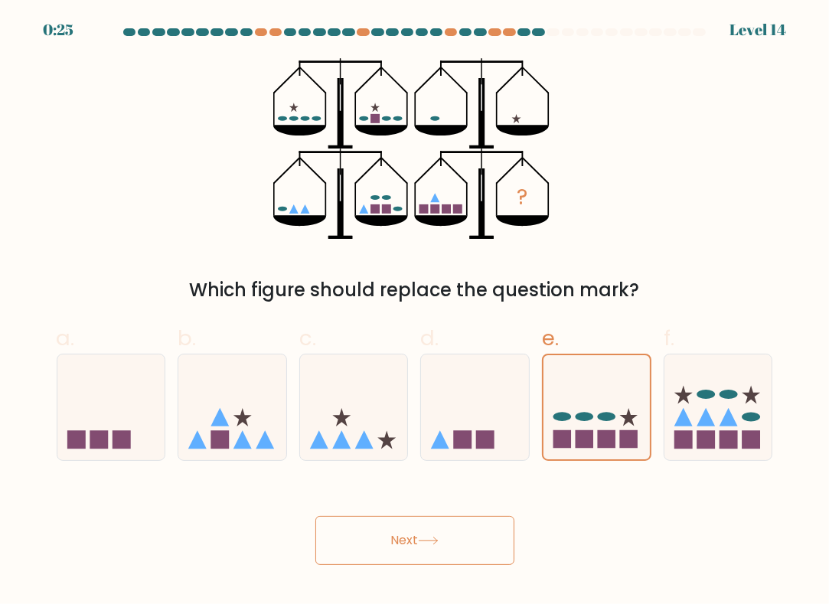
click at [409, 543] on button "Next" at bounding box center [414, 540] width 199 height 49
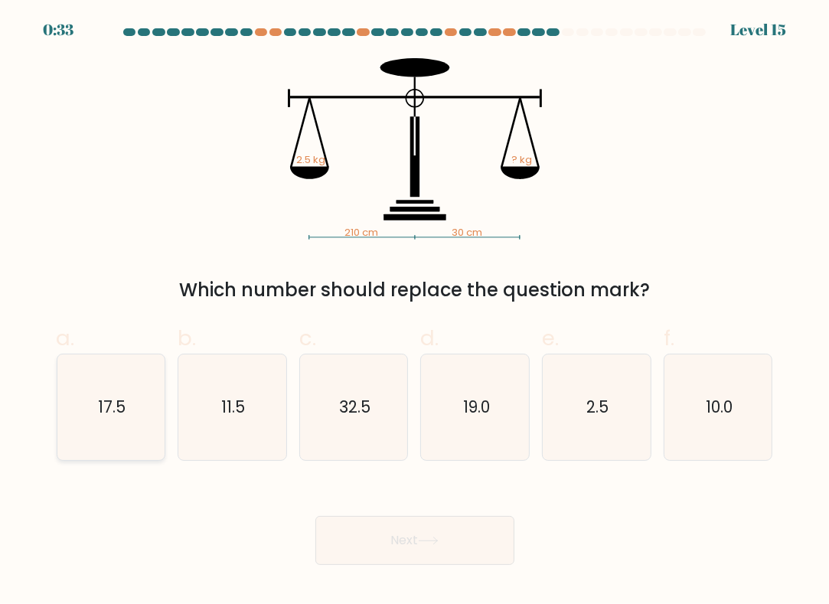
click at [94, 410] on icon "17.5" at bounding box center [111, 407] width 106 height 106
click at [415, 312] on input "a. 17.5" at bounding box center [415, 307] width 1 height 10
radio input "true"
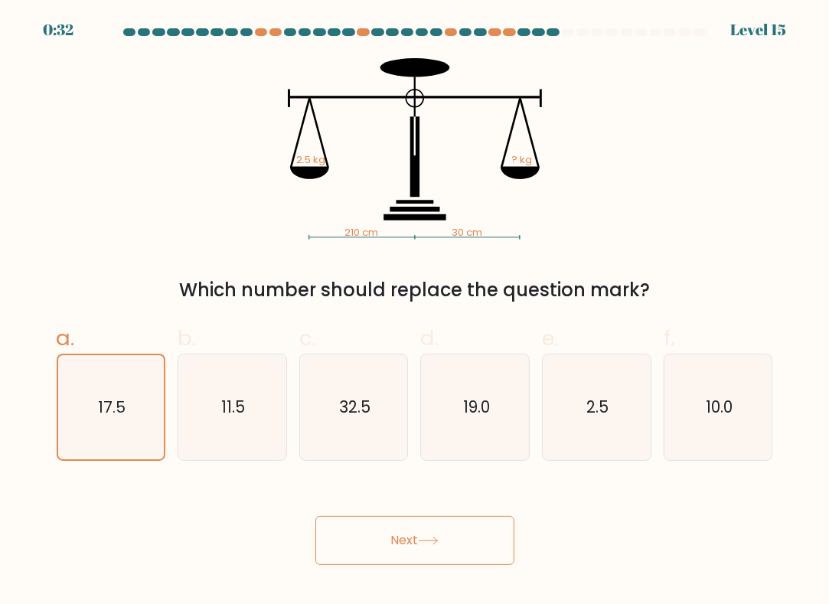
click at [347, 521] on button "Next" at bounding box center [414, 540] width 199 height 49
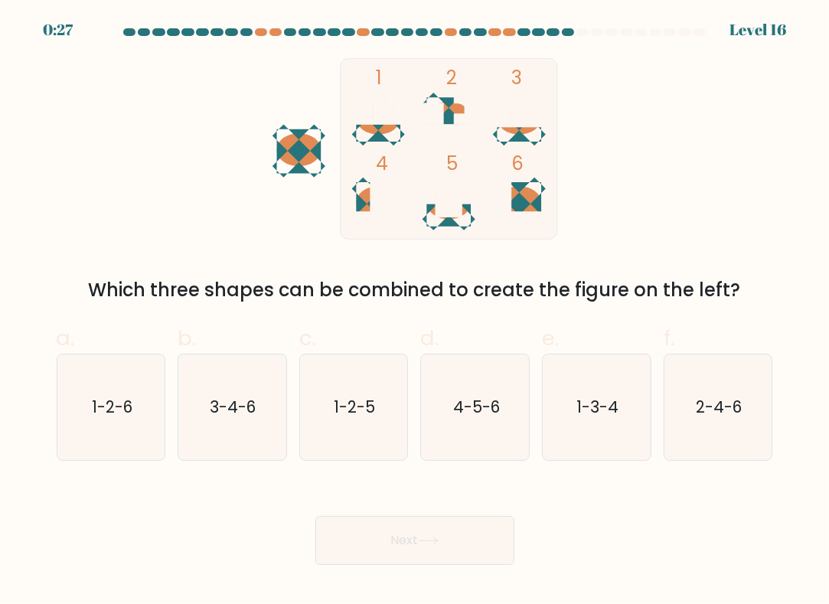
click at [403, 276] on div "Which three shapes can be combined to create the figure on the left?" at bounding box center [415, 290] width 698 height 28
click at [732, 411] on text "2-4-6" at bounding box center [719, 407] width 46 height 22
click at [416, 312] on input "f. 2-4-6" at bounding box center [415, 307] width 1 height 10
radio input "true"
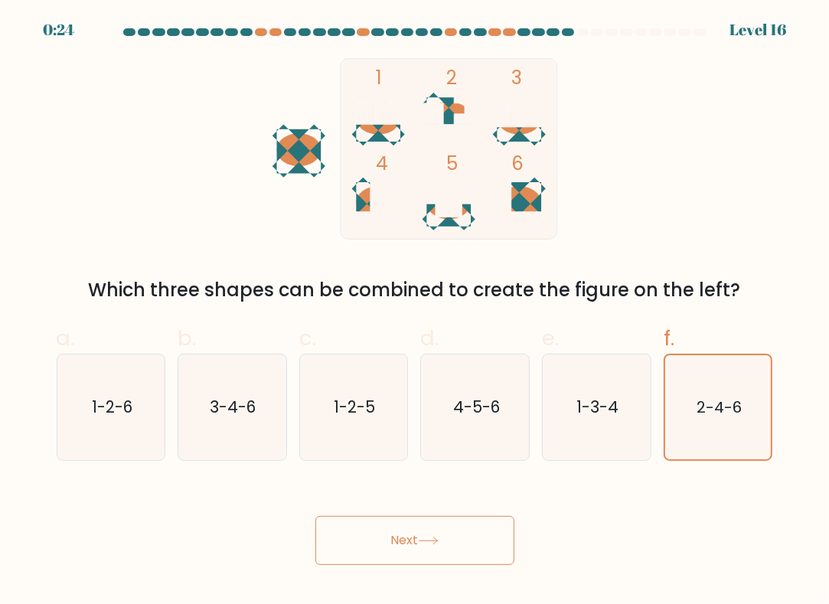
click at [448, 534] on button "Next" at bounding box center [414, 540] width 199 height 49
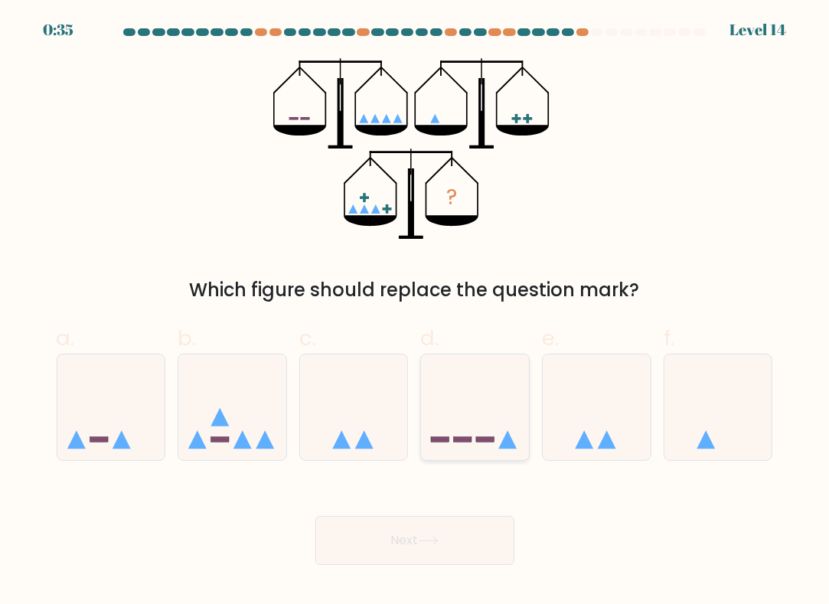
click at [470, 405] on icon at bounding box center [475, 408] width 108 height 90
click at [416, 312] on input "d." at bounding box center [415, 307] width 1 height 10
radio input "true"
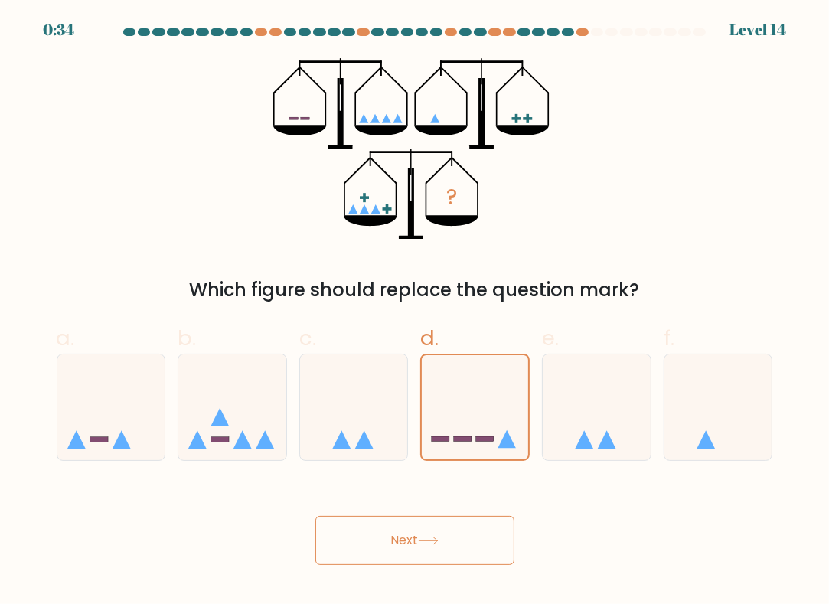
click at [387, 529] on button "Next" at bounding box center [414, 540] width 199 height 49
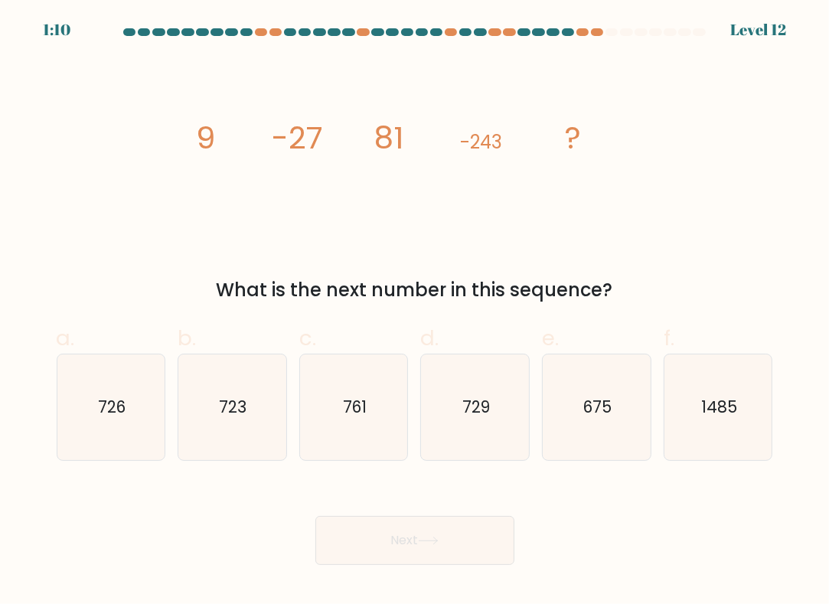
click at [195, 559] on div "Next" at bounding box center [414, 522] width 735 height 86
click at [482, 433] on icon "729" at bounding box center [475, 407] width 106 height 106
click at [416, 312] on input "d. 729" at bounding box center [415, 307] width 1 height 10
radio input "true"
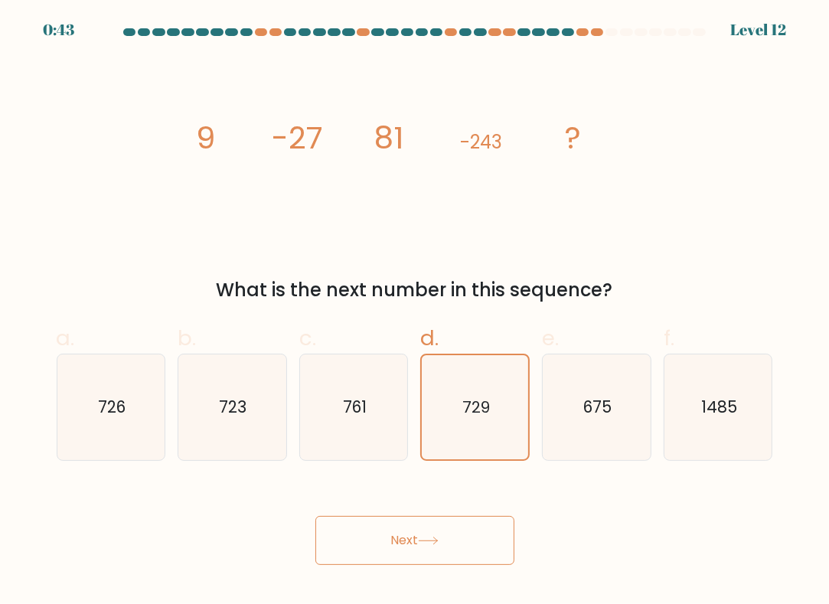
click at [431, 519] on button "Next" at bounding box center [414, 540] width 199 height 49
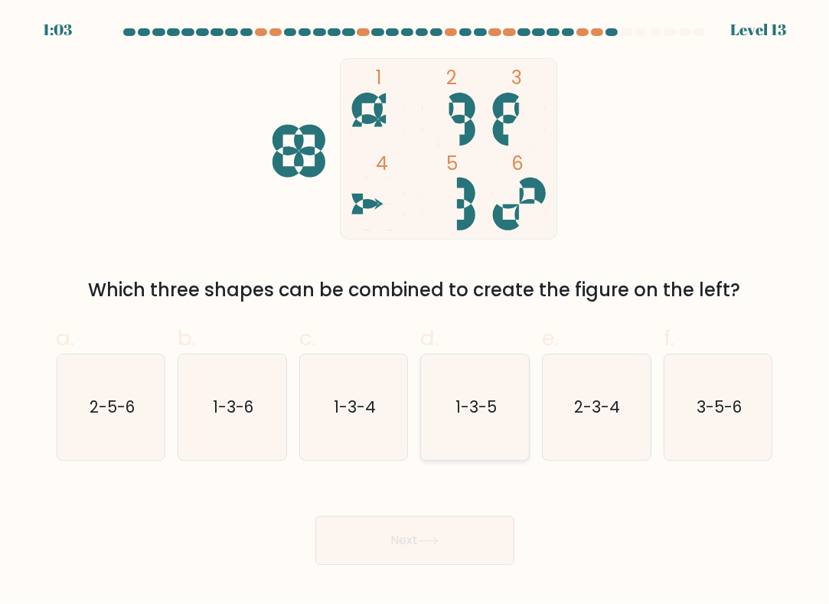
click at [468, 406] on text "1-3-5" at bounding box center [475, 407] width 41 height 22
click at [416, 312] on input "d. 1-3-5" at bounding box center [415, 307] width 1 height 10
radio input "true"
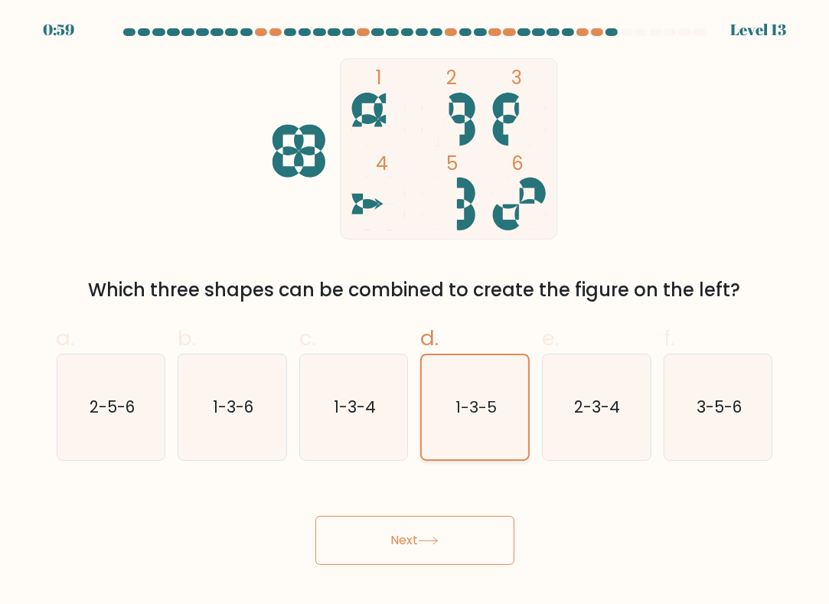
click at [477, 397] on text "1-3-5" at bounding box center [475, 406] width 41 height 21
click at [416, 312] on input "d. 1-3-5" at bounding box center [415, 307] width 1 height 10
click at [564, 419] on icon "2-3-4" at bounding box center [596, 407] width 106 height 106
click at [416, 312] on input "e. 2-3-4" at bounding box center [415, 307] width 1 height 10
radio input "true"
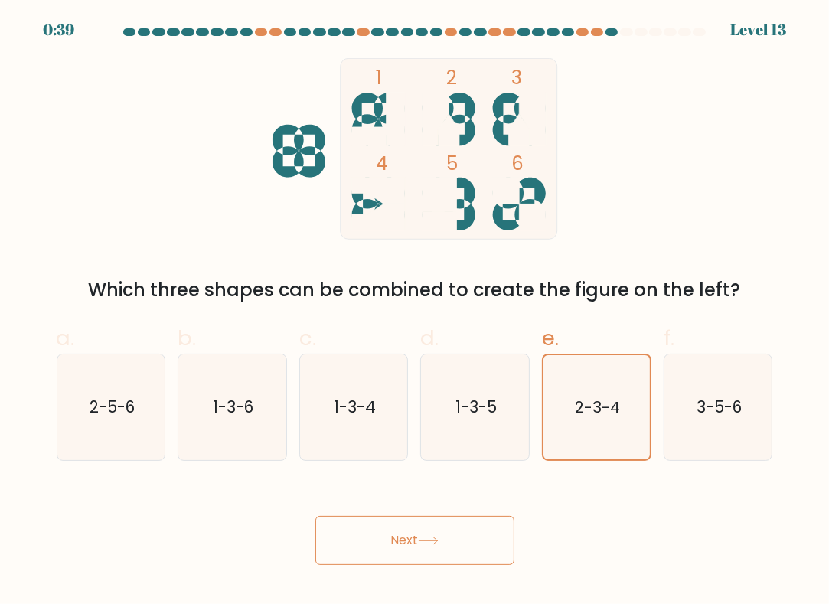
click at [421, 541] on button "Next" at bounding box center [414, 540] width 199 height 49
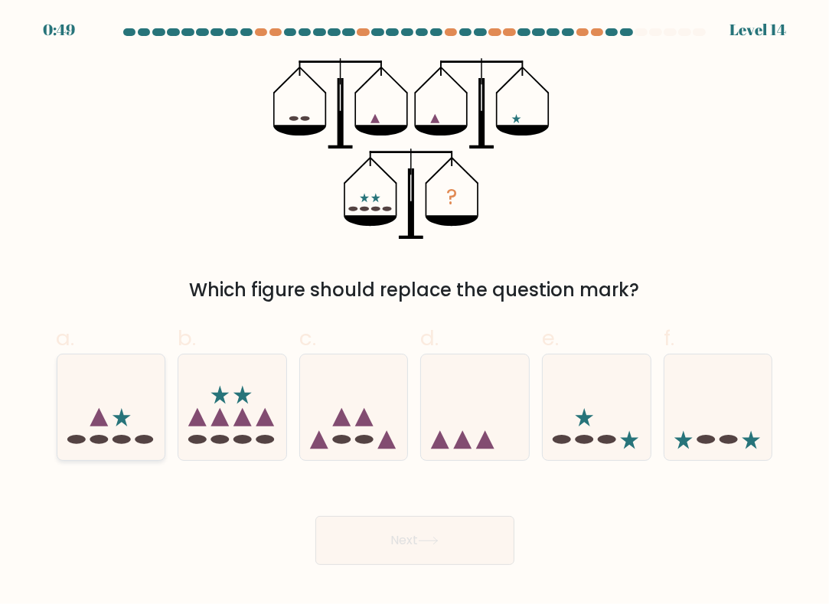
click at [98, 406] on icon at bounding box center [111, 408] width 108 height 90
click at [415, 312] on input "a." at bounding box center [415, 307] width 1 height 10
radio input "true"
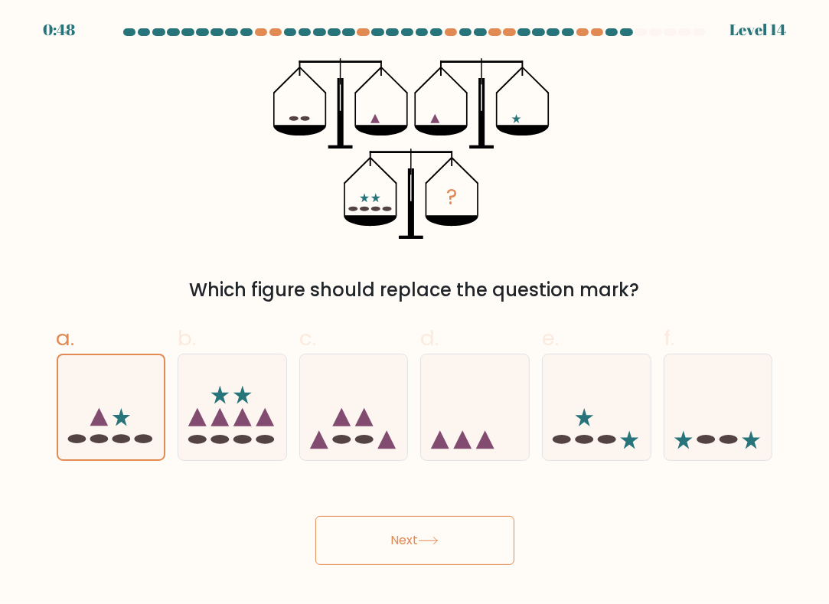
click at [406, 546] on button "Next" at bounding box center [414, 540] width 199 height 49
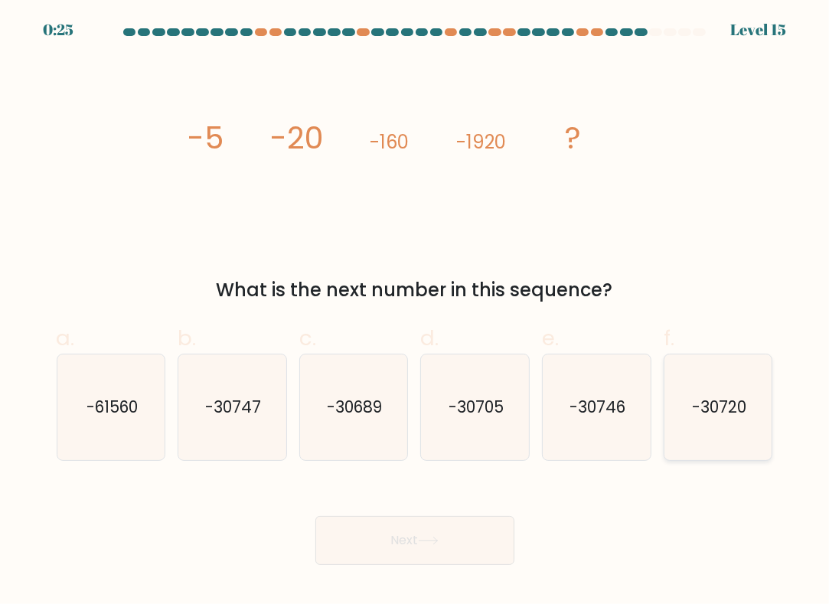
click at [724, 440] on icon "-30720" at bounding box center [718, 407] width 106 height 106
click at [416, 312] on input "f. -30720" at bounding box center [415, 307] width 1 height 10
radio input "true"
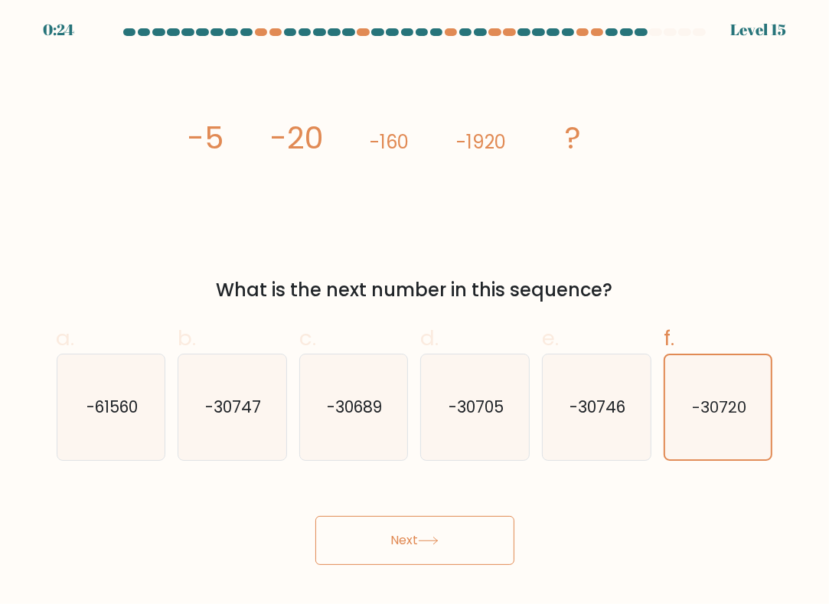
click at [445, 536] on button "Next" at bounding box center [414, 540] width 199 height 49
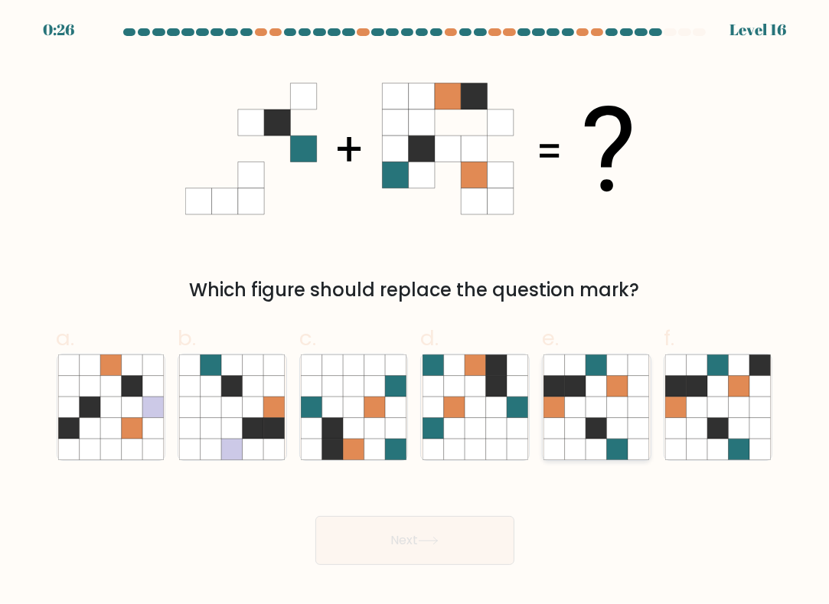
click at [626, 401] on icon at bounding box center [617, 406] width 21 height 21
click at [416, 312] on input "e." at bounding box center [415, 307] width 1 height 10
radio input "true"
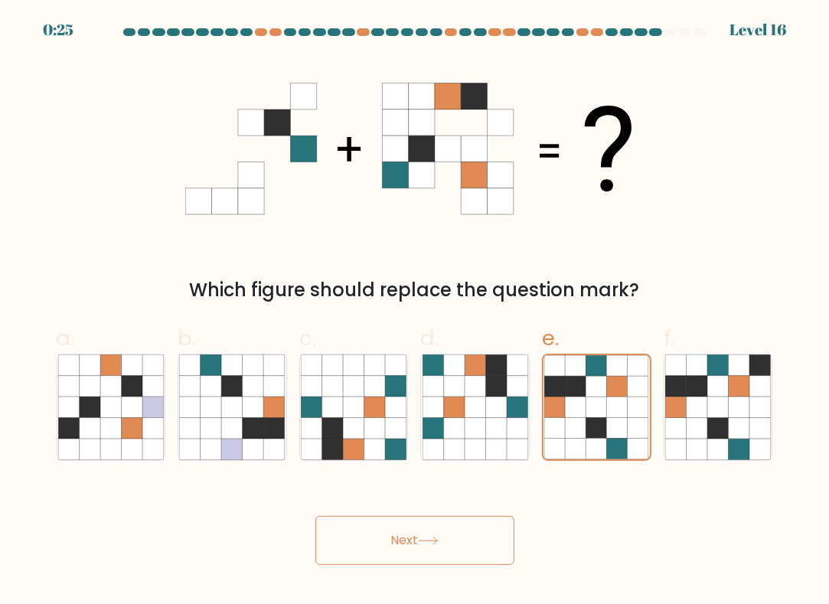
click at [439, 548] on button "Next" at bounding box center [414, 540] width 199 height 49
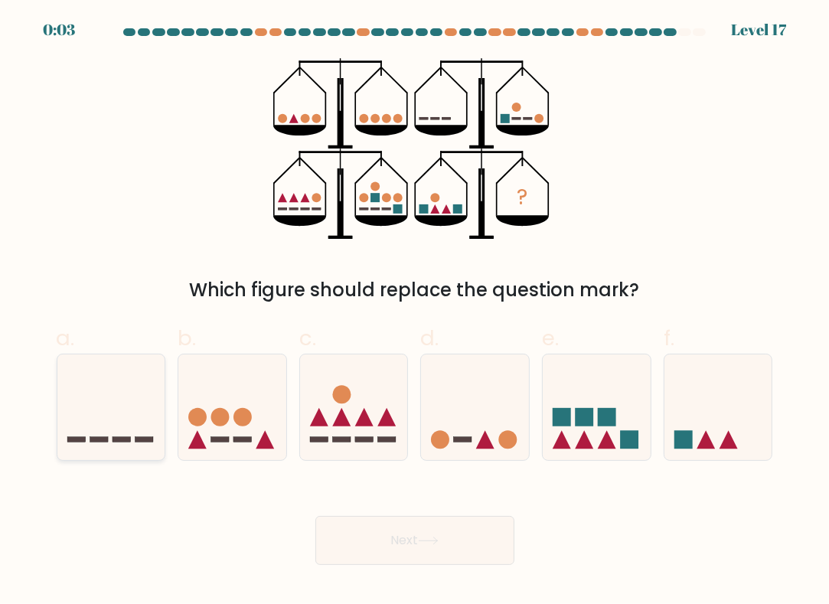
click at [125, 445] on icon at bounding box center [111, 408] width 108 height 90
click at [415, 312] on input "a." at bounding box center [415, 307] width 1 height 10
radio input "true"
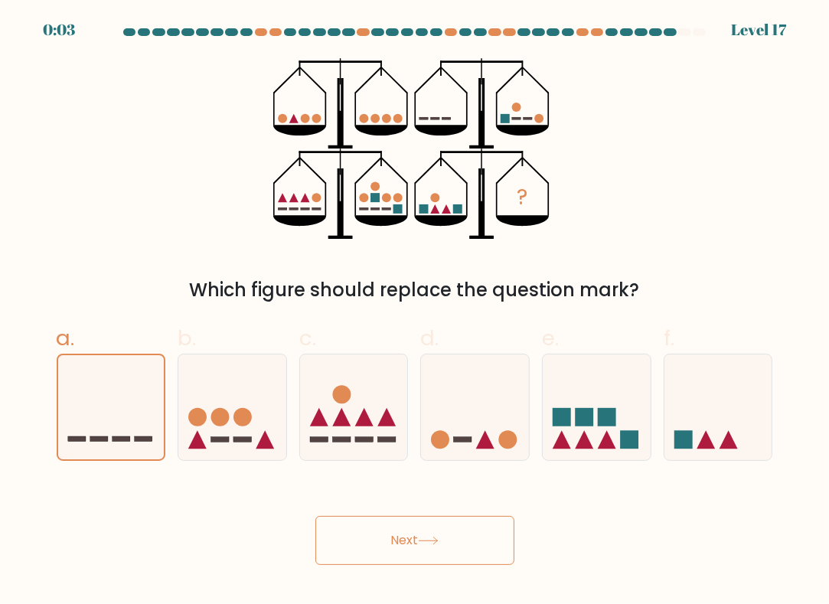
click at [393, 539] on button "Next" at bounding box center [414, 540] width 199 height 49
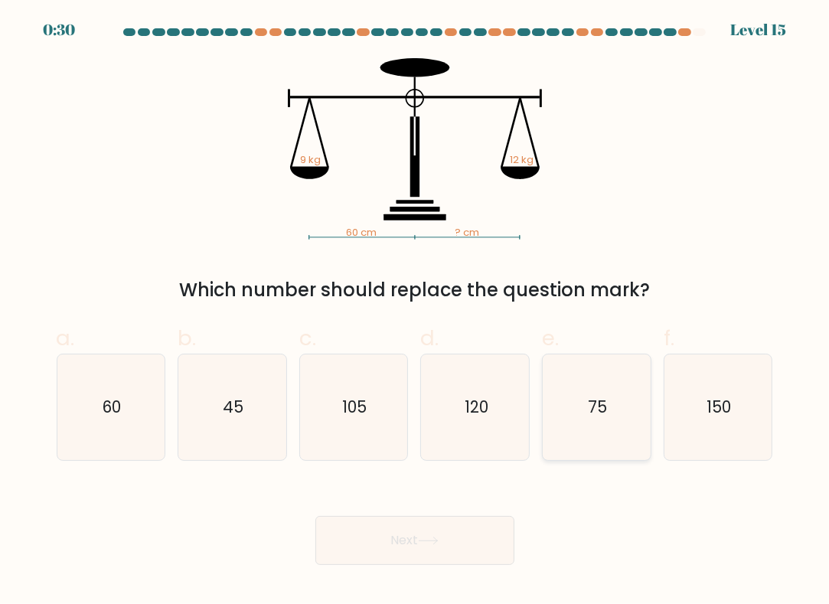
click at [588, 423] on icon "75" at bounding box center [596, 407] width 106 height 106
click at [416, 312] on input "e. 75" at bounding box center [415, 307] width 1 height 10
radio input "true"
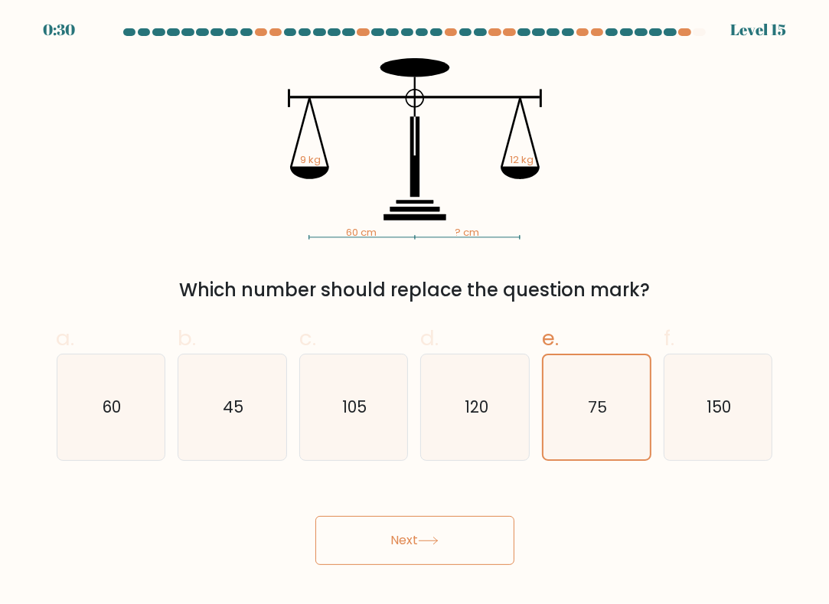
click at [406, 562] on button "Next" at bounding box center [414, 540] width 199 height 49
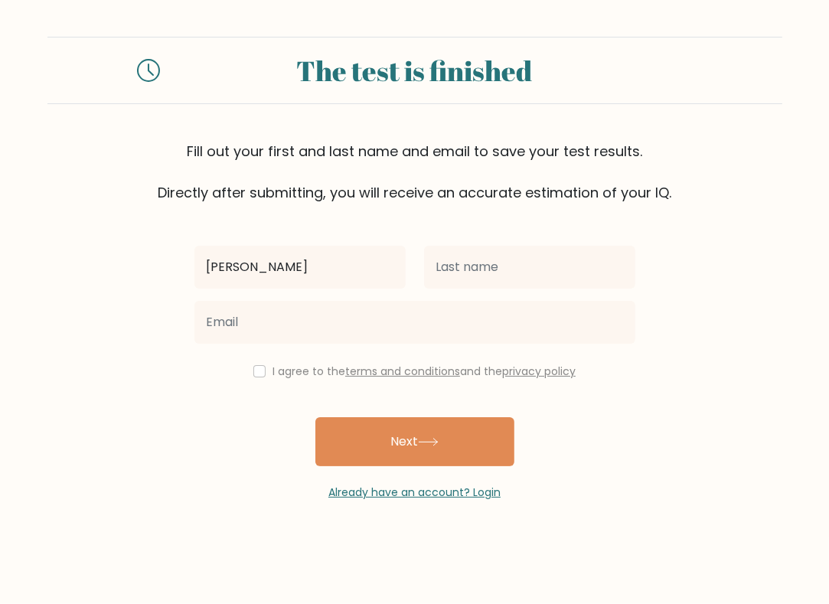
type input "[PERSON_NAME]"
click at [516, 290] on div at bounding box center [530, 267] width 230 height 55
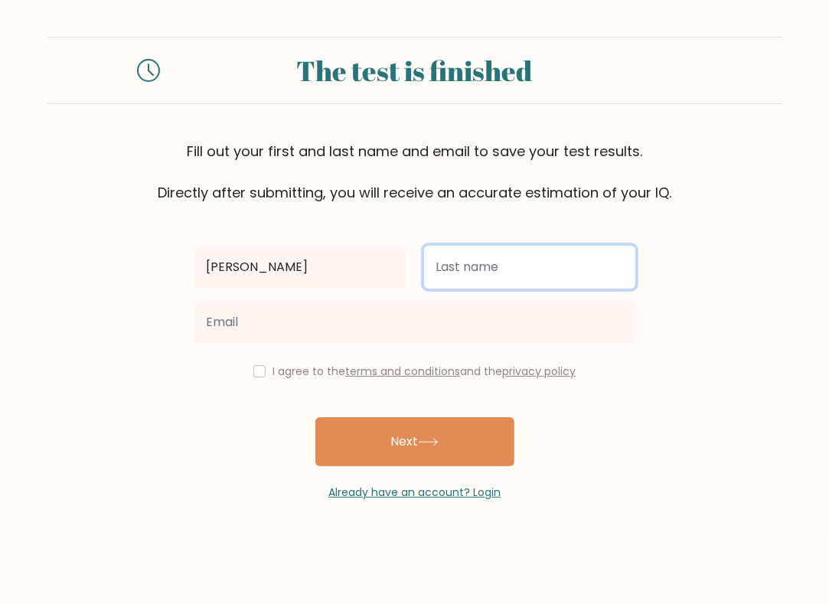
click at [513, 280] on input "text" at bounding box center [529, 267] width 211 height 43
type input "nguyen"
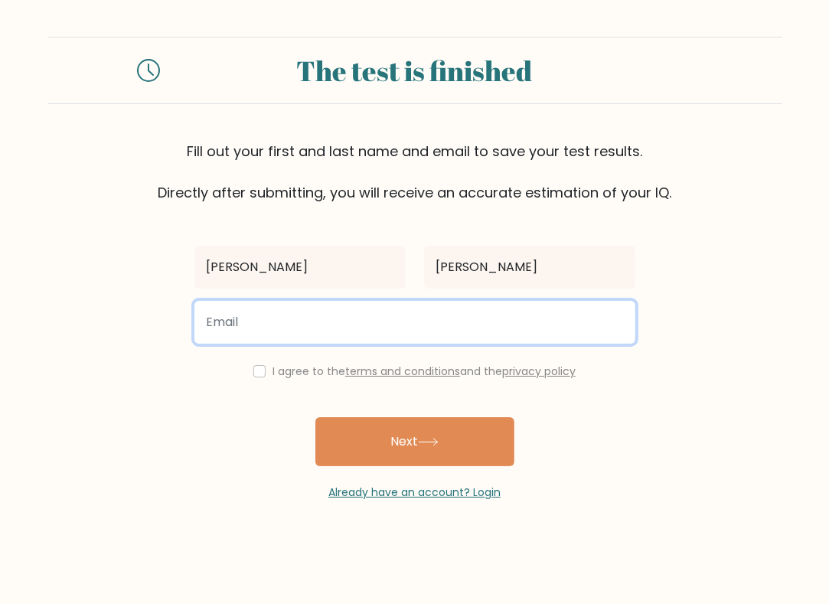
click at [329, 329] on input "email" at bounding box center [414, 322] width 441 height 43
type input "quynh21@live.de"
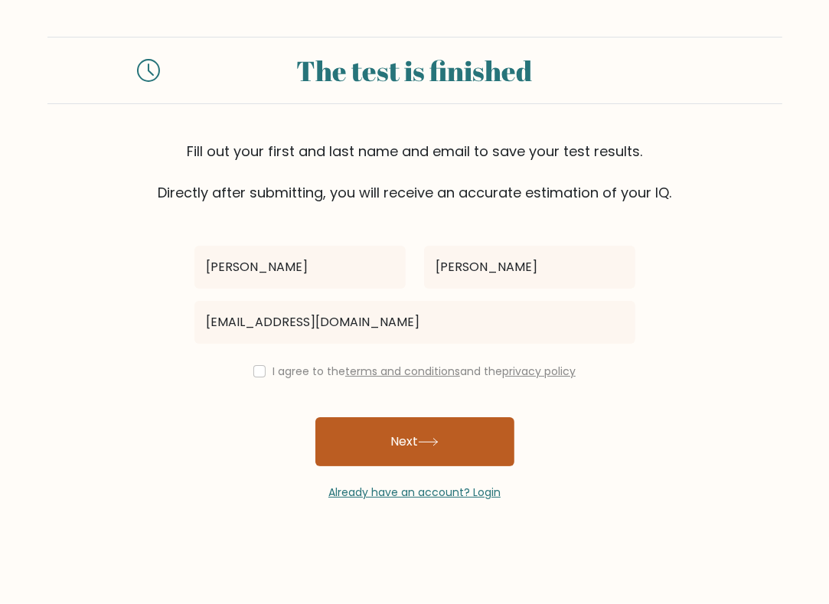
click at [364, 439] on button "Next" at bounding box center [414, 441] width 199 height 49
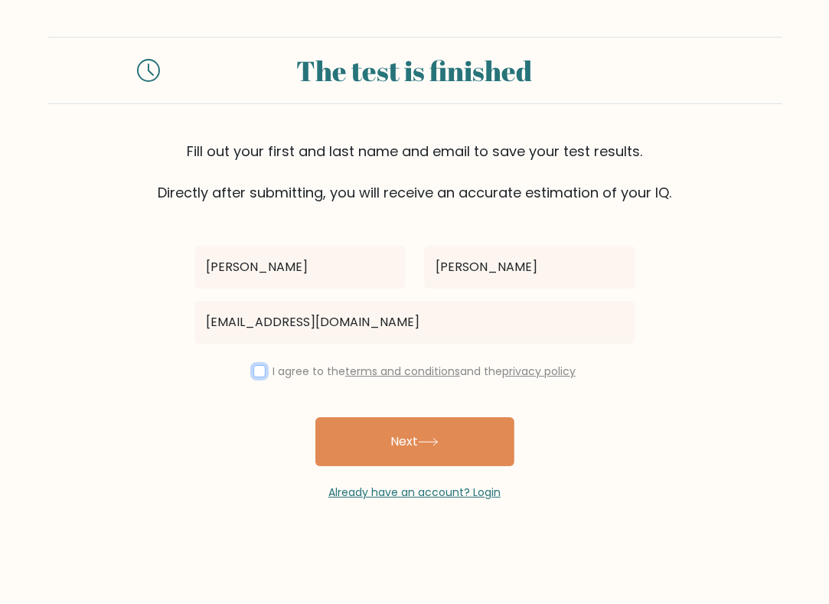
click at [259, 368] on input "checkbox" at bounding box center [259, 371] width 12 height 12
checkbox input "true"
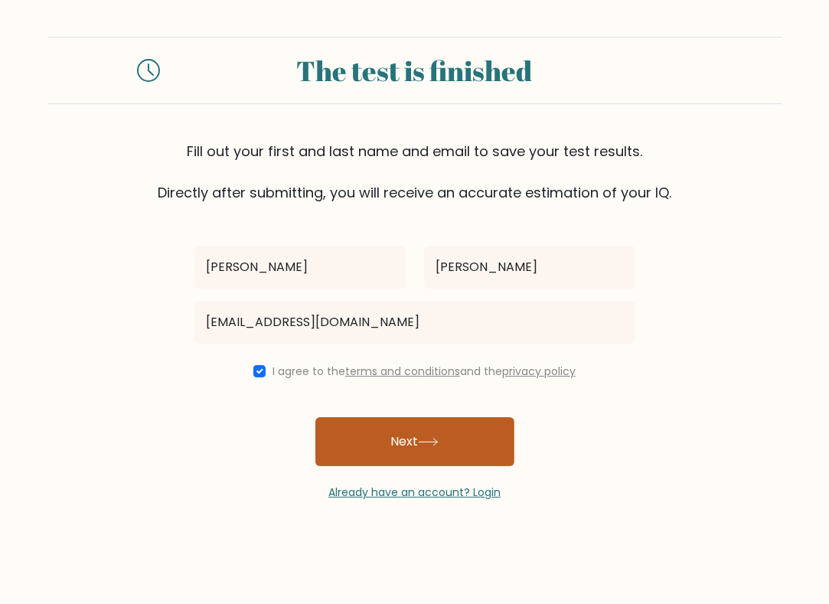
click at [371, 441] on button "Next" at bounding box center [414, 441] width 199 height 49
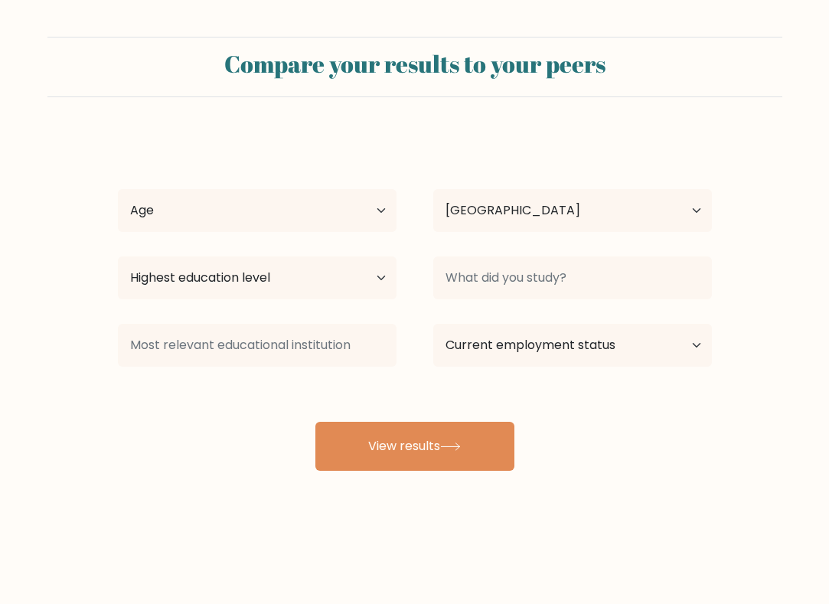
select select "DE"
click at [142, 173] on div "quynh nguyen Age Under 18 years old 18-24 years old 25-34 years old 35-44 years…" at bounding box center [415, 302] width 612 height 337
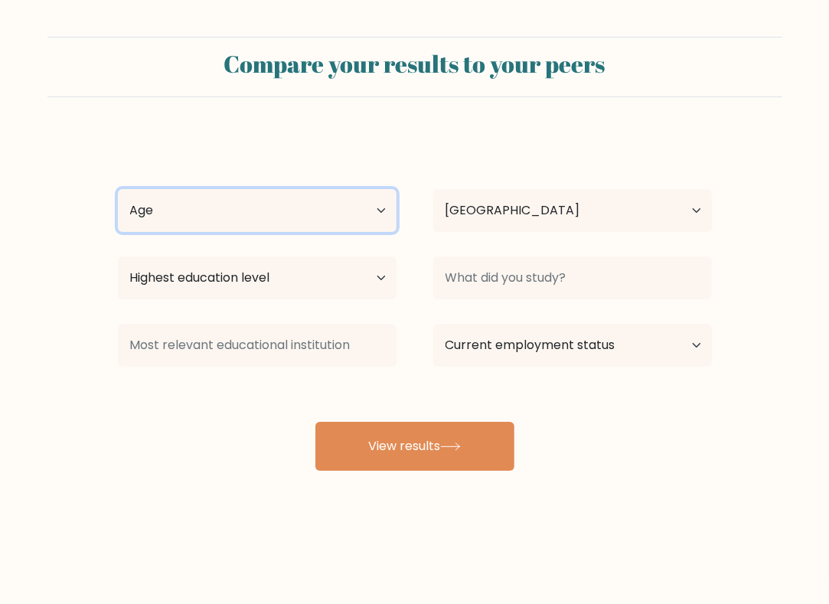
click at [153, 200] on select "Age Under 18 years old 18-24 years old 25-34 years old 35-44 years old 45-54 ye…" at bounding box center [257, 210] width 279 height 43
select select "18_24"
click at [118, 189] on select "Age Under 18 years old 18-24 years old 25-34 years old 35-44 years old 45-54 ye…" at bounding box center [257, 210] width 279 height 43
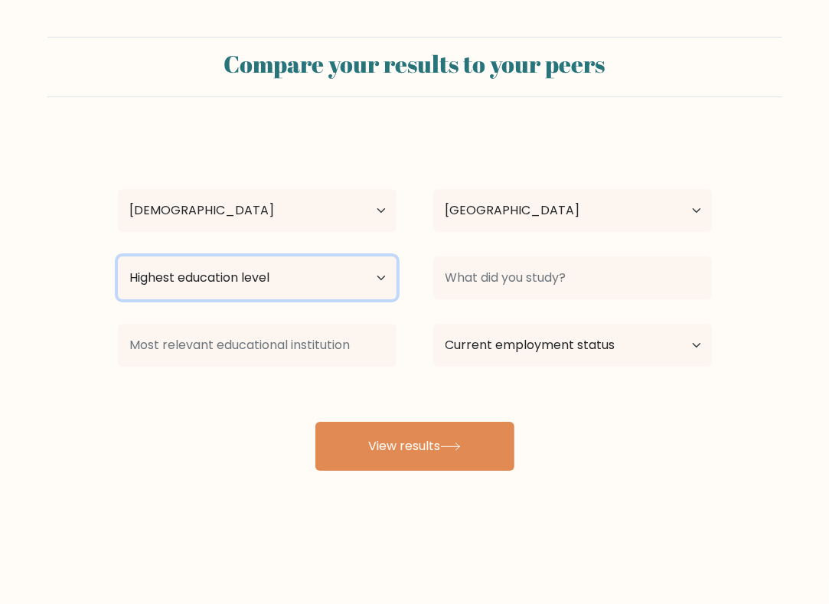
click at [315, 274] on select "Highest education level No schooling Primary Lower Secondary Upper Secondary Oc…" at bounding box center [257, 277] width 279 height 43
click at [316, 274] on select "Highest education level No schooling Primary Lower Secondary Upper Secondary Oc…" at bounding box center [257, 277] width 279 height 43
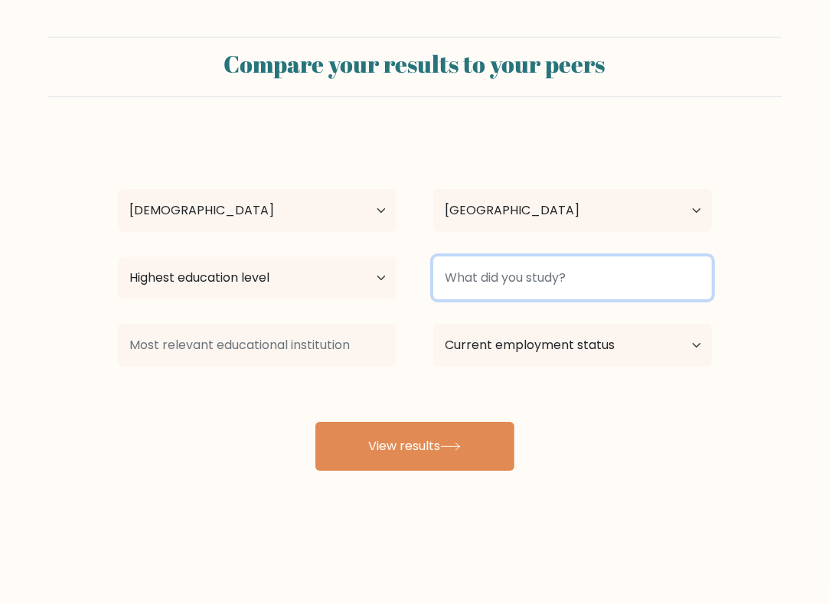
click at [537, 279] on input at bounding box center [572, 277] width 279 height 43
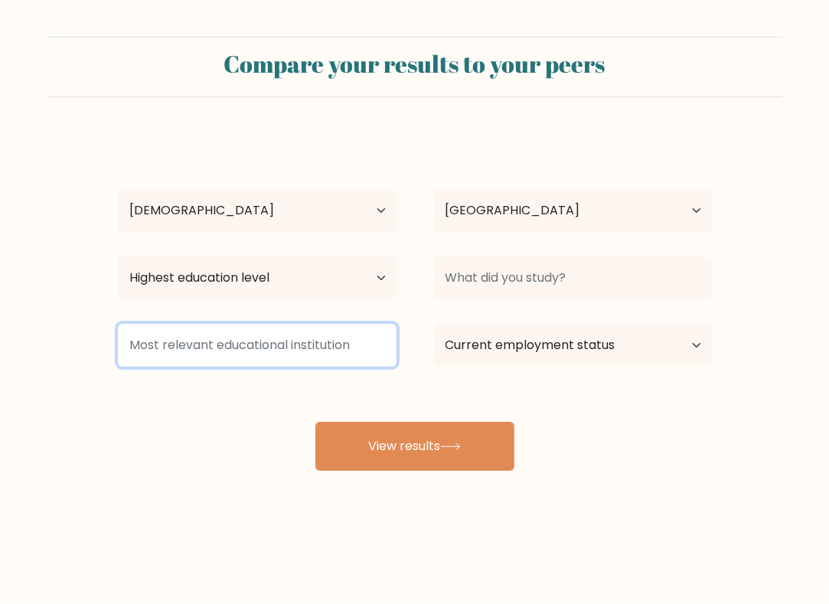
click at [370, 339] on input at bounding box center [257, 345] width 279 height 43
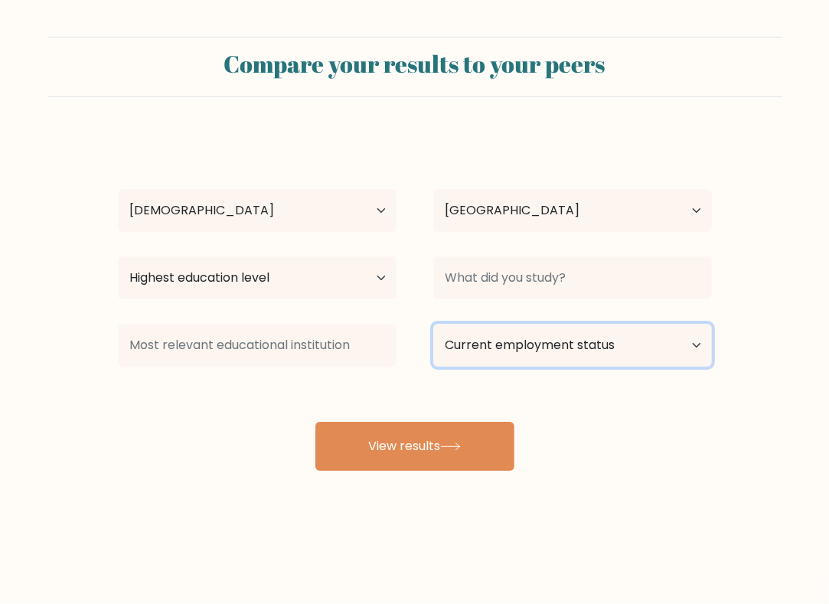
click at [545, 328] on select "Current employment status Employed Student Retired Other / prefer not to answer" at bounding box center [572, 345] width 279 height 43
select select "student"
click at [433, 324] on select "Current employment status Employed Student Retired Other / prefer not to answer" at bounding box center [572, 345] width 279 height 43
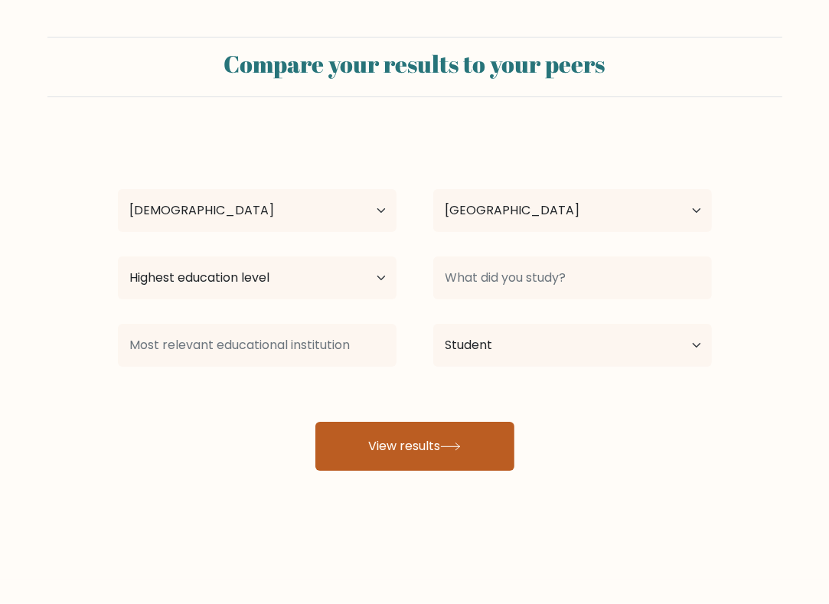
click at [459, 430] on button "View results" at bounding box center [414, 446] width 199 height 49
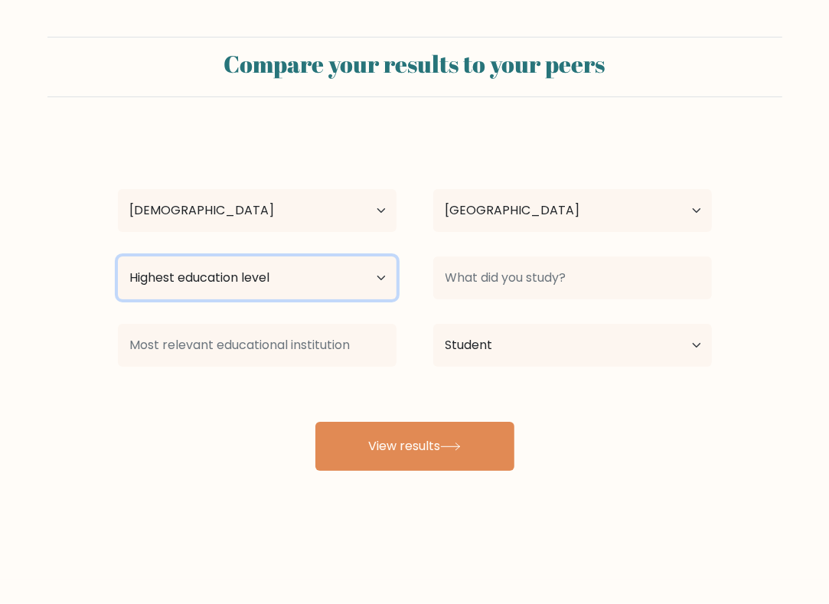
click at [265, 262] on select "Highest education level No schooling Primary Lower Secondary Upper Secondary Oc…" at bounding box center [257, 277] width 279 height 43
select select "bachelors_degree"
click at [118, 256] on select "Highest education level No schooling Primary Lower Secondary Upper Secondary Oc…" at bounding box center [257, 277] width 279 height 43
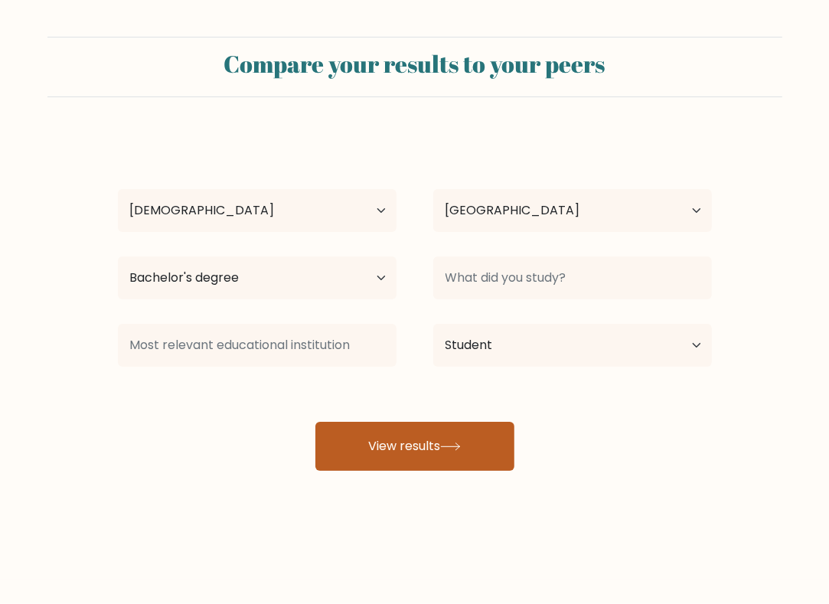
click at [421, 432] on button "View results" at bounding box center [414, 446] width 199 height 49
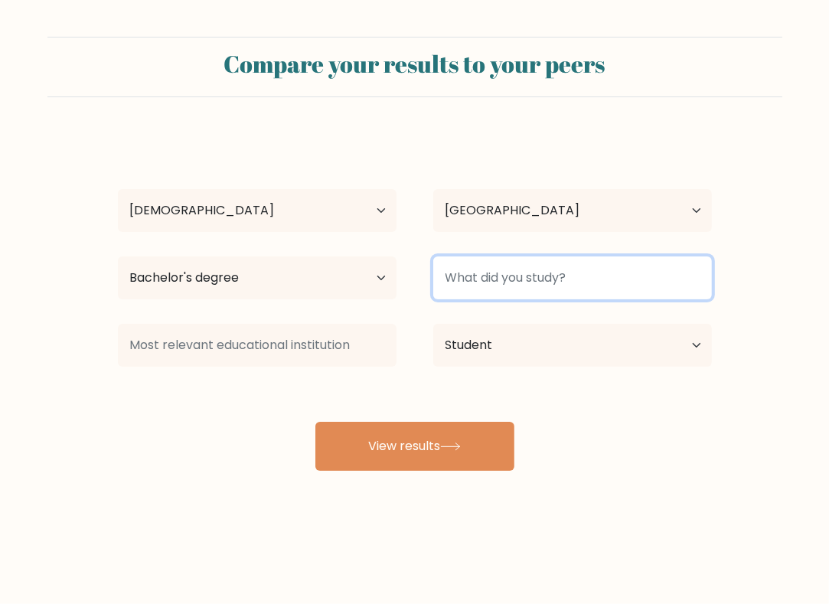
click at [517, 280] on input at bounding box center [572, 277] width 279 height 43
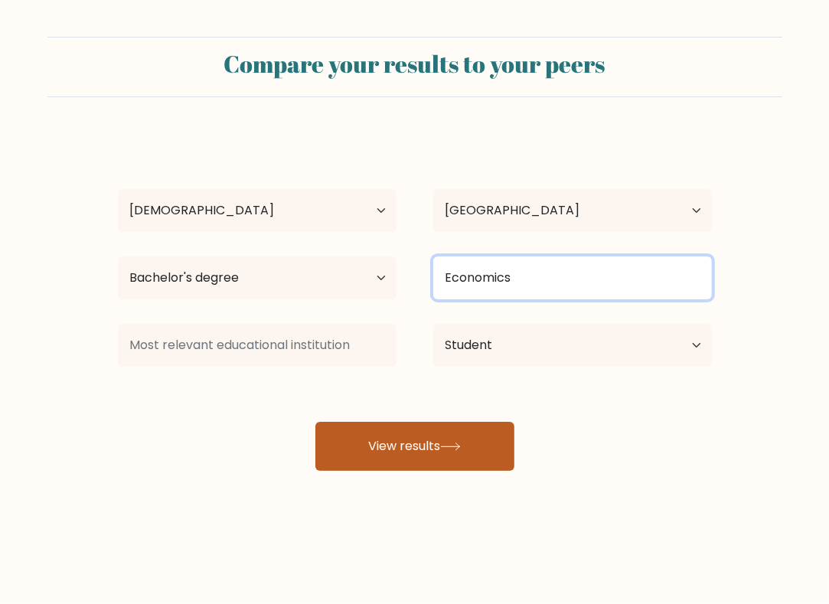
type input "Economics"
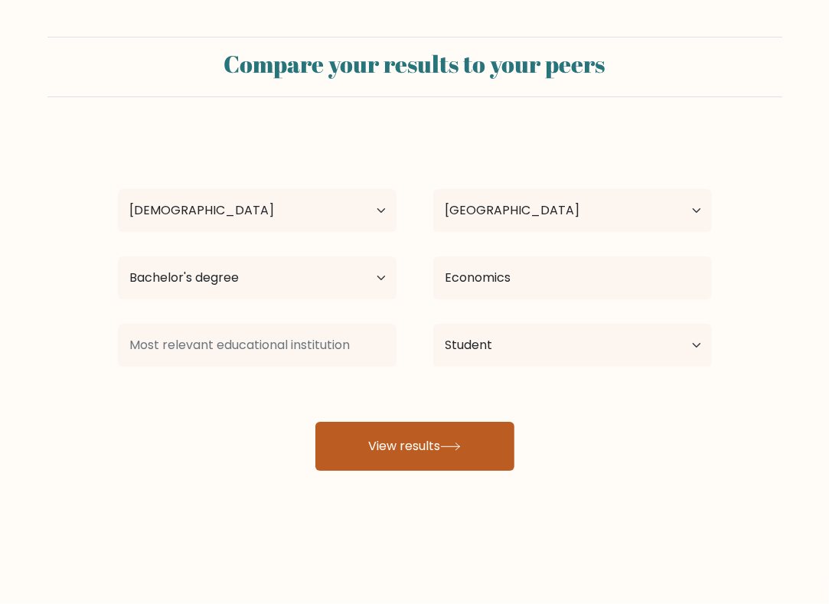
click at [363, 452] on button "View results" at bounding box center [414, 446] width 199 height 49
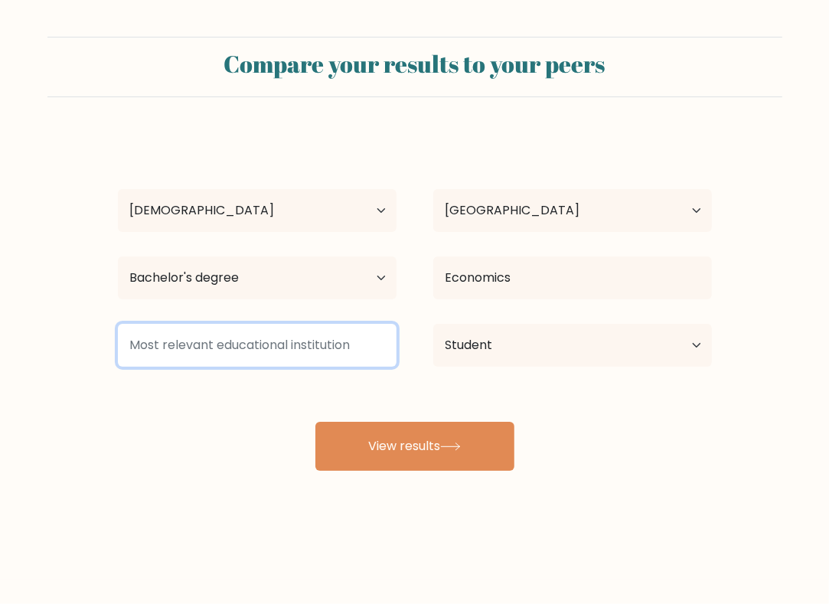
click at [306, 361] on input at bounding box center [257, 345] width 279 height 43
click at [305, 344] on input at bounding box center [257, 345] width 279 height 43
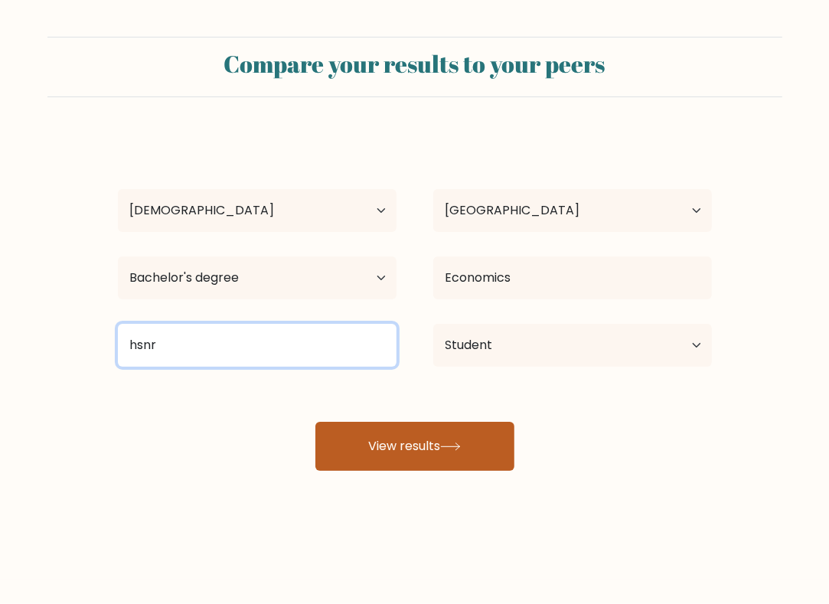
type input "hsnr"
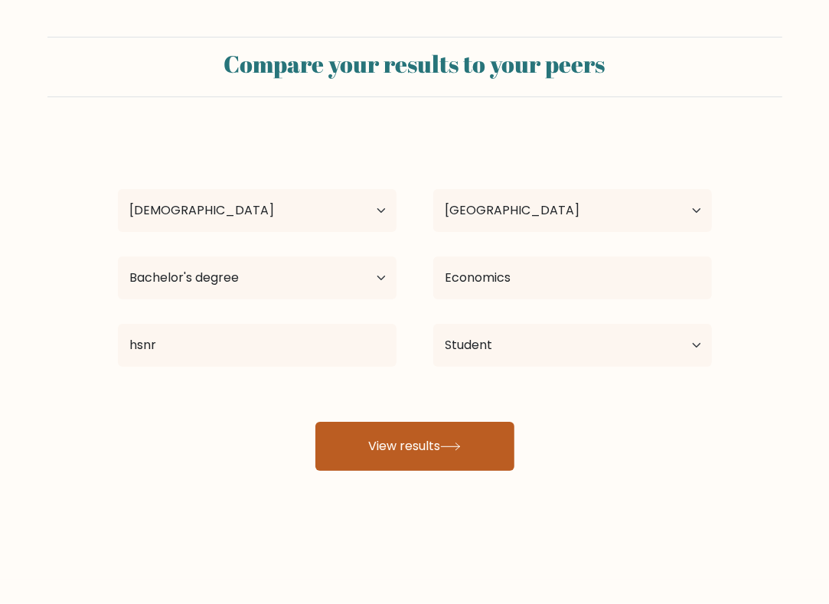
click at [373, 460] on button "View results" at bounding box center [414, 446] width 199 height 49
